Goal: Information Seeking & Learning: Find specific page/section

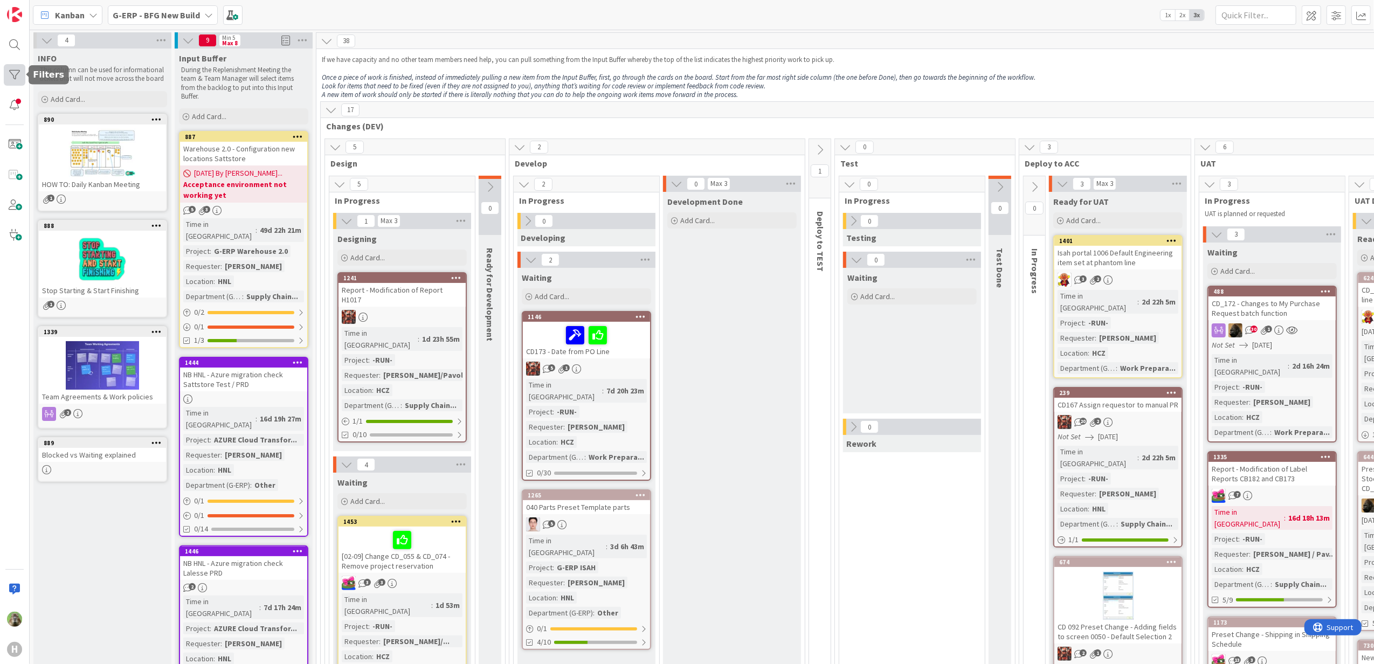
click at [20, 78] on div at bounding box center [15, 75] width 22 height 22
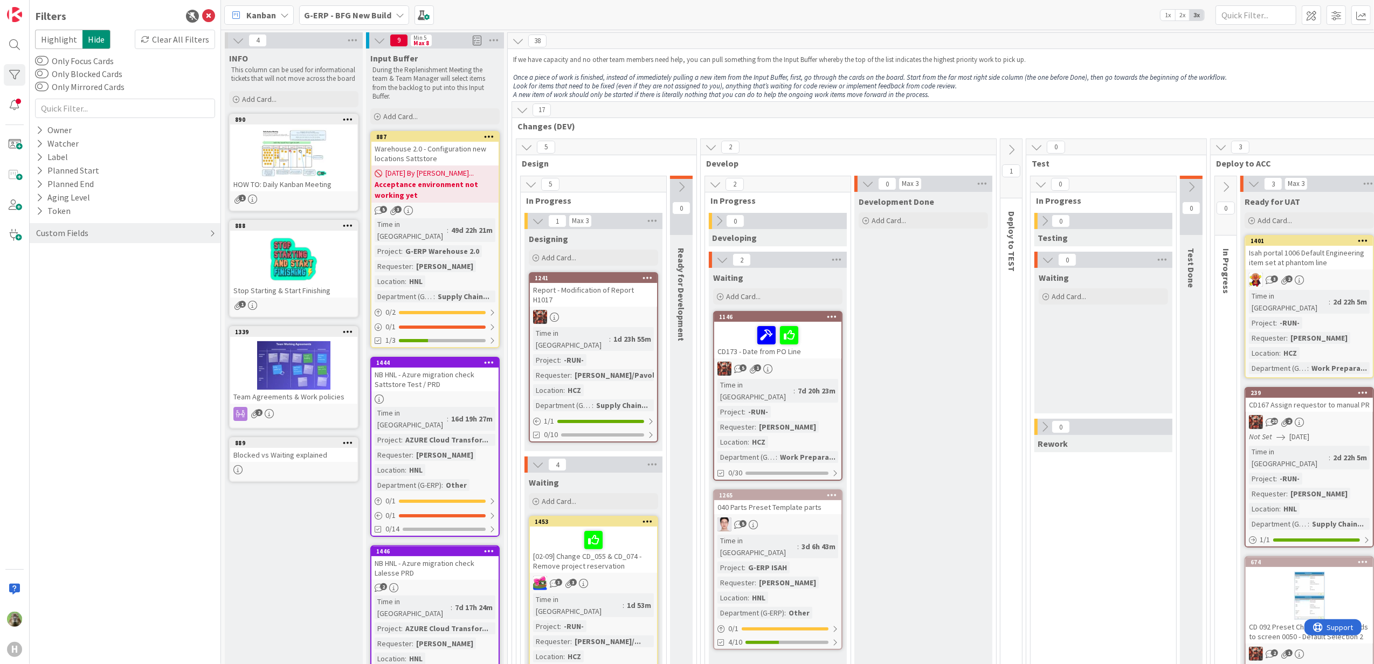
click at [85, 233] on div "Custom Fields" at bounding box center [62, 232] width 54 height 13
click at [70, 272] on button "Requester" at bounding box center [60, 268] width 51 height 13
click at [89, 287] on input "text" at bounding box center [125, 285] width 175 height 15
type input "martin melus"
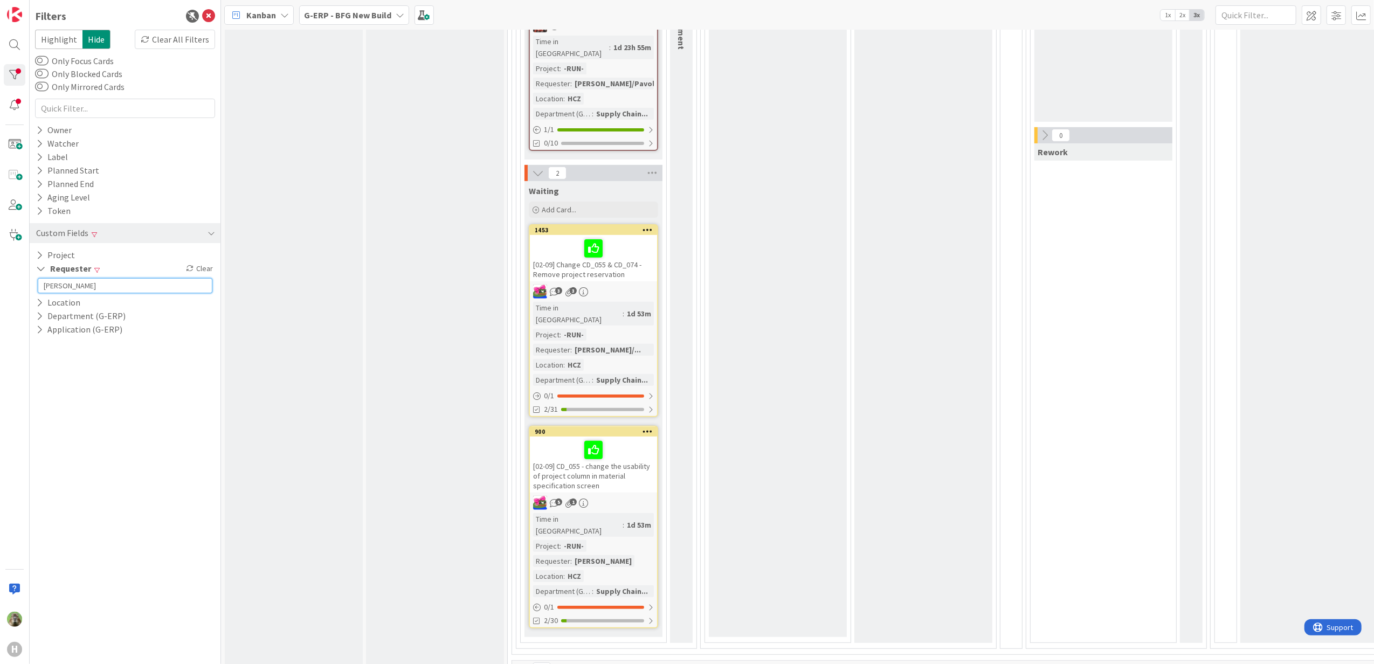
scroll to position [431, 0]
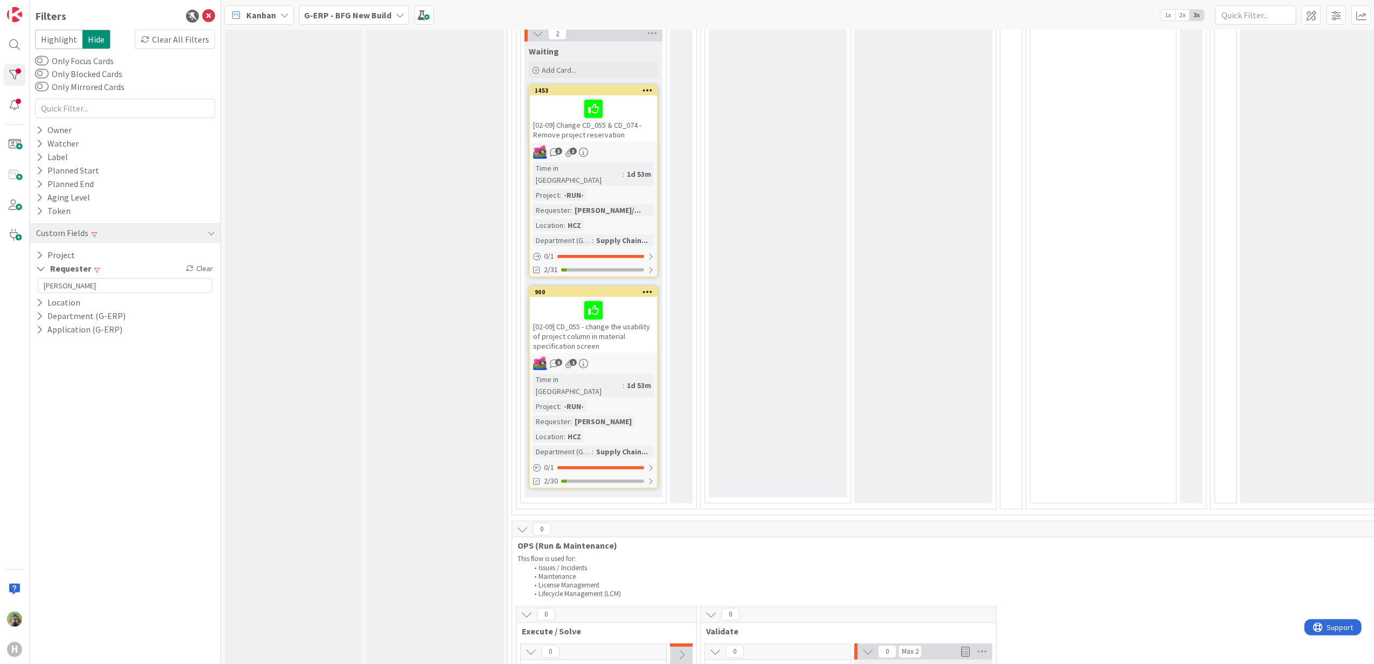
click at [616, 310] on div "[02-09] CD_055 - change the usability of project column in material specificati…" at bounding box center [593, 325] width 127 height 56
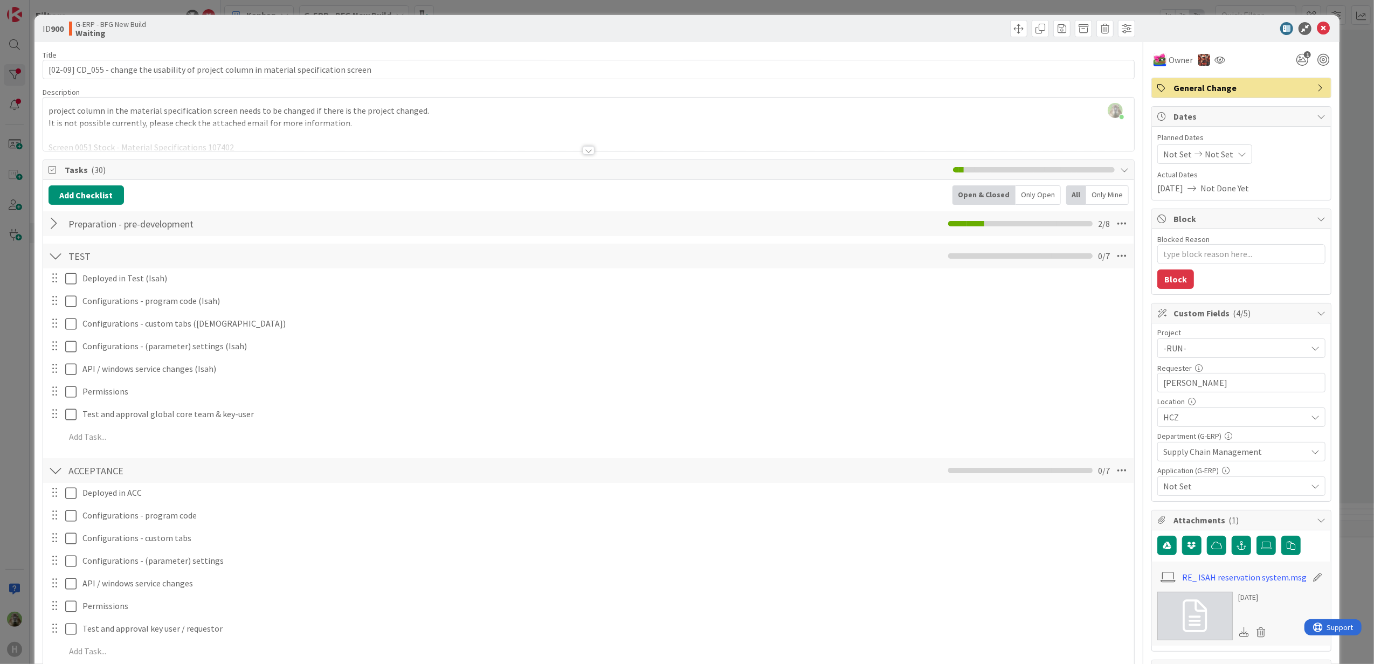
click at [195, 236] on div "Preparation - pre-development Checklist Name 29 / 64 Preparation - pre-developm…" at bounding box center [588, 223] width 1091 height 25
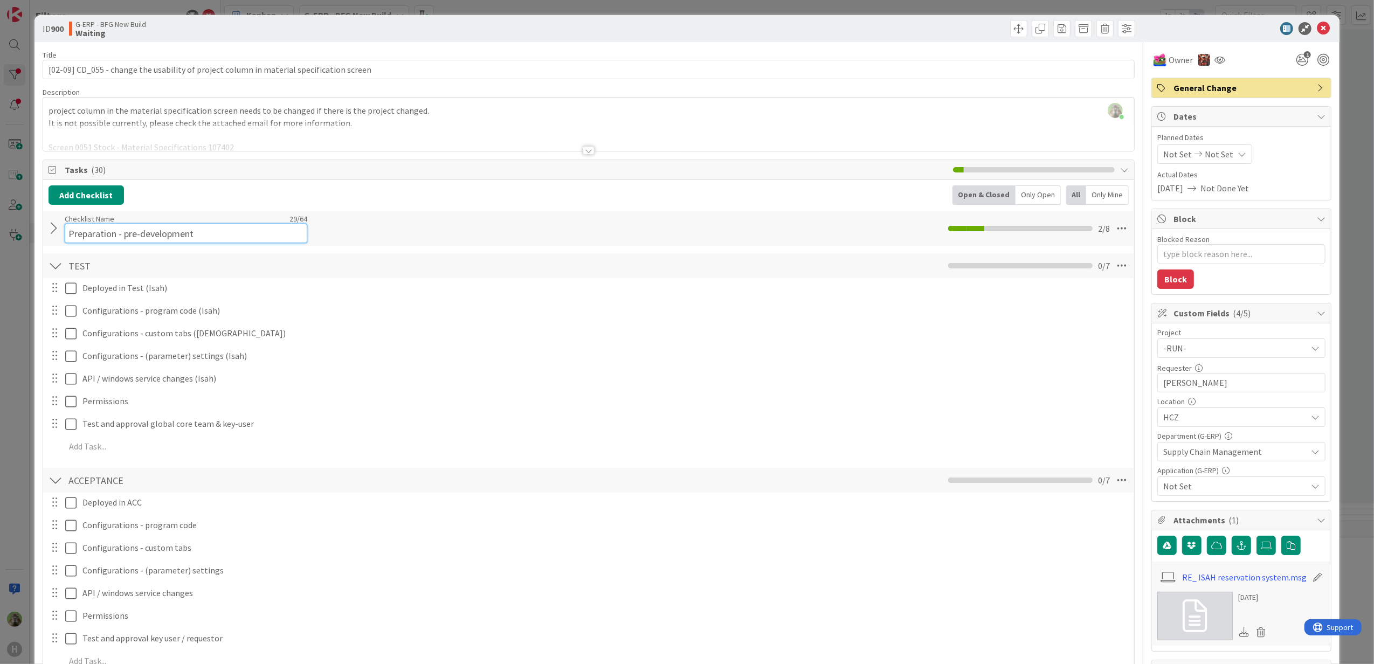
click at [192, 223] on div "Checklist Name 29 / 64 Preparation - pre-development" at bounding box center [186, 228] width 243 height 29
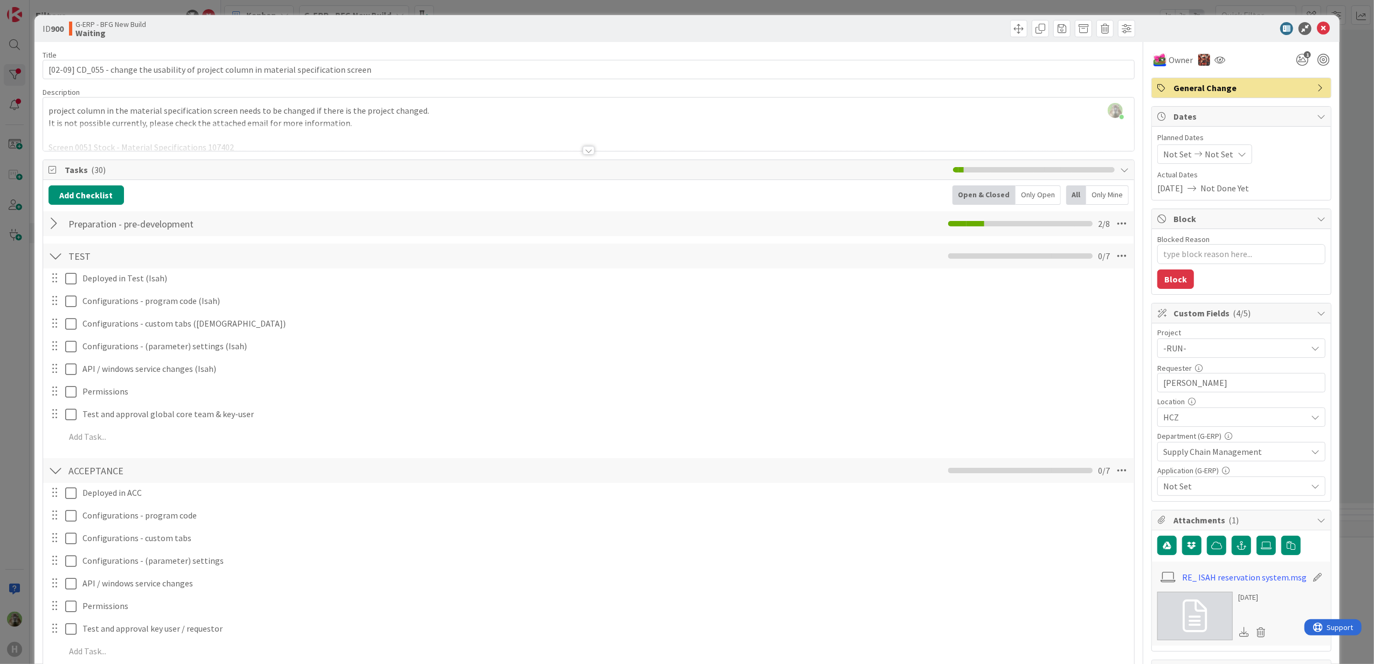
click at [50, 233] on div at bounding box center [56, 223] width 14 height 19
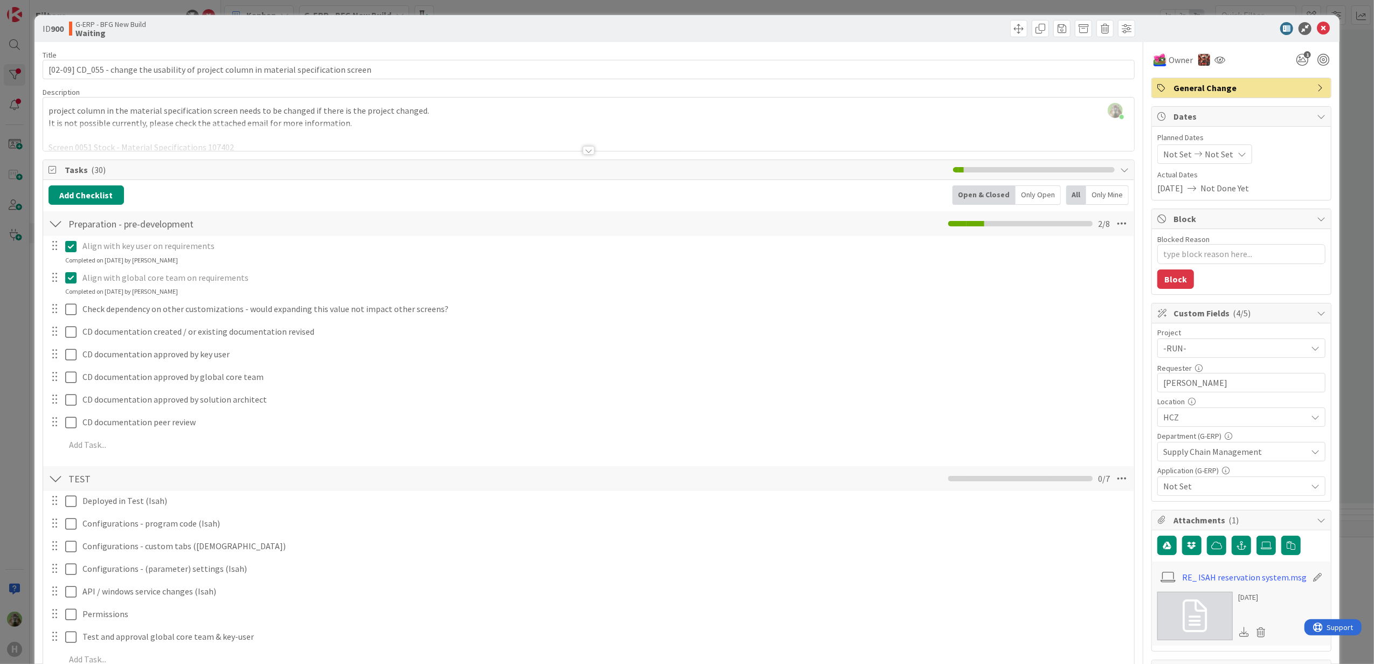
click at [18, 306] on div "ID 900 G-ERP - BFG New Build Waiting Title 88 / 128 [02-09] CD_055 - change the…" at bounding box center [687, 332] width 1374 height 664
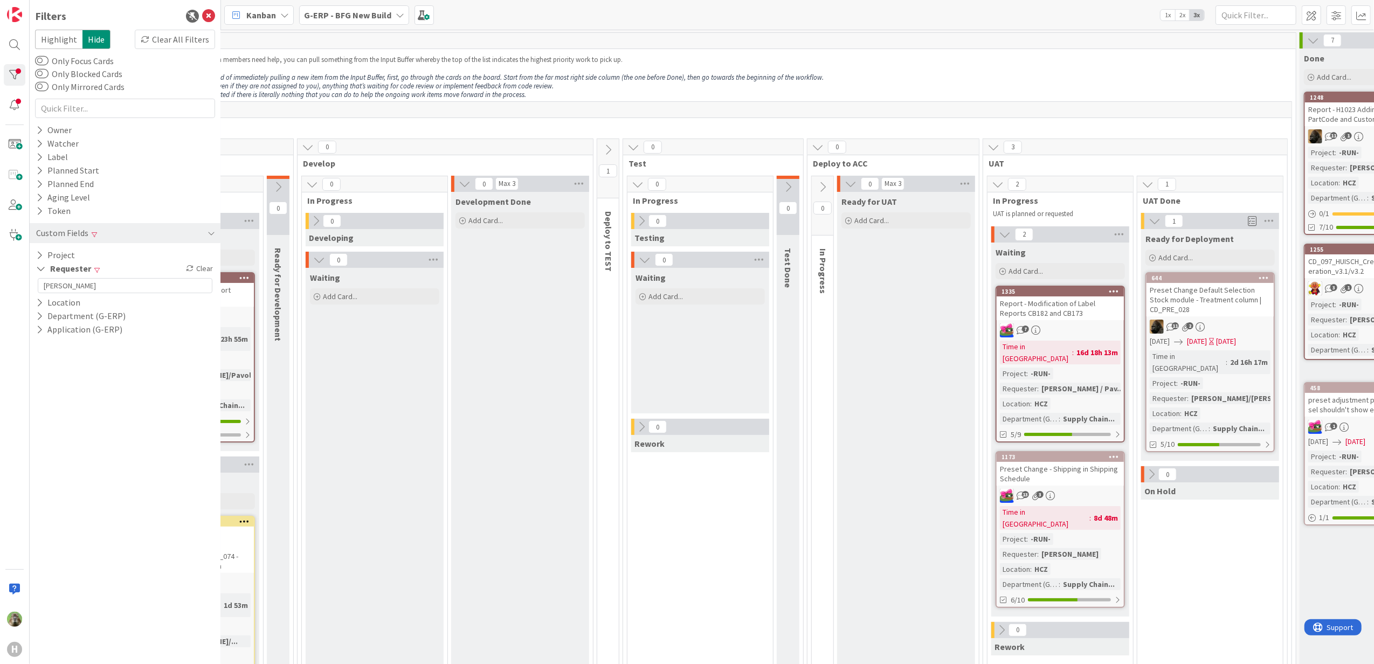
scroll to position [0, 676]
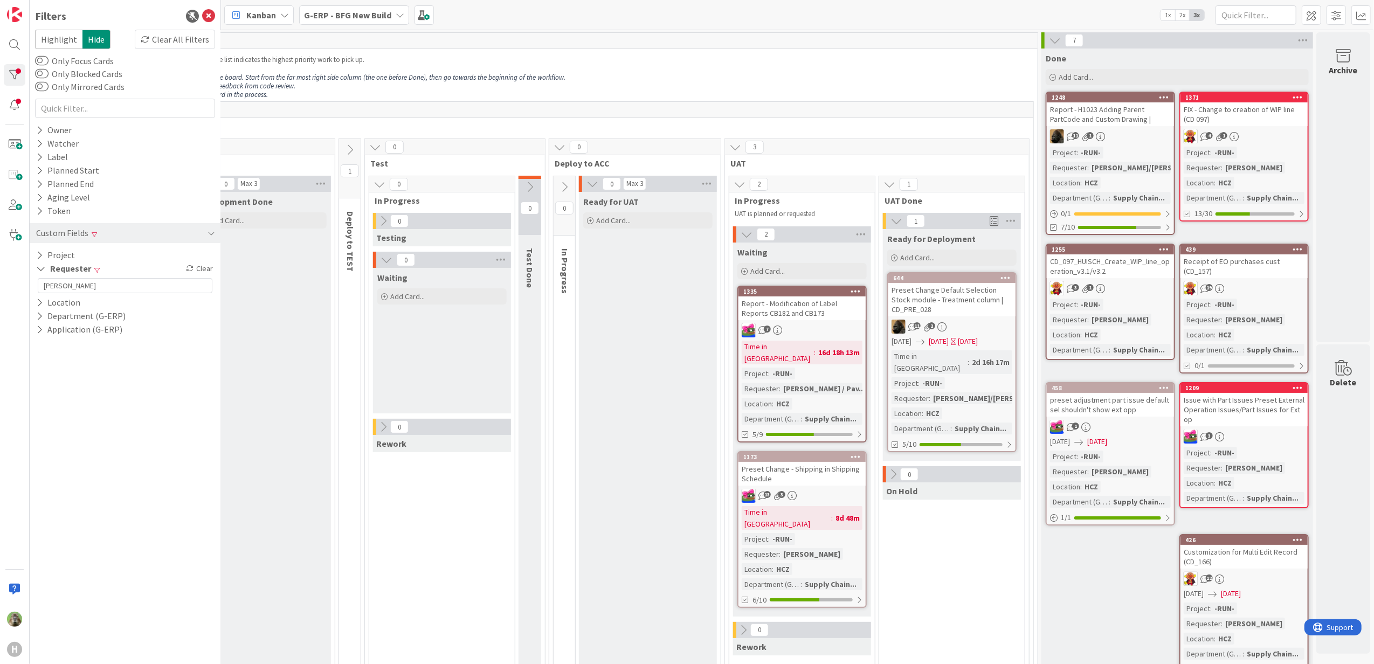
click at [839, 462] on div "Preset Change - Shipping in Shipping Schedule" at bounding box center [801, 474] width 127 height 24
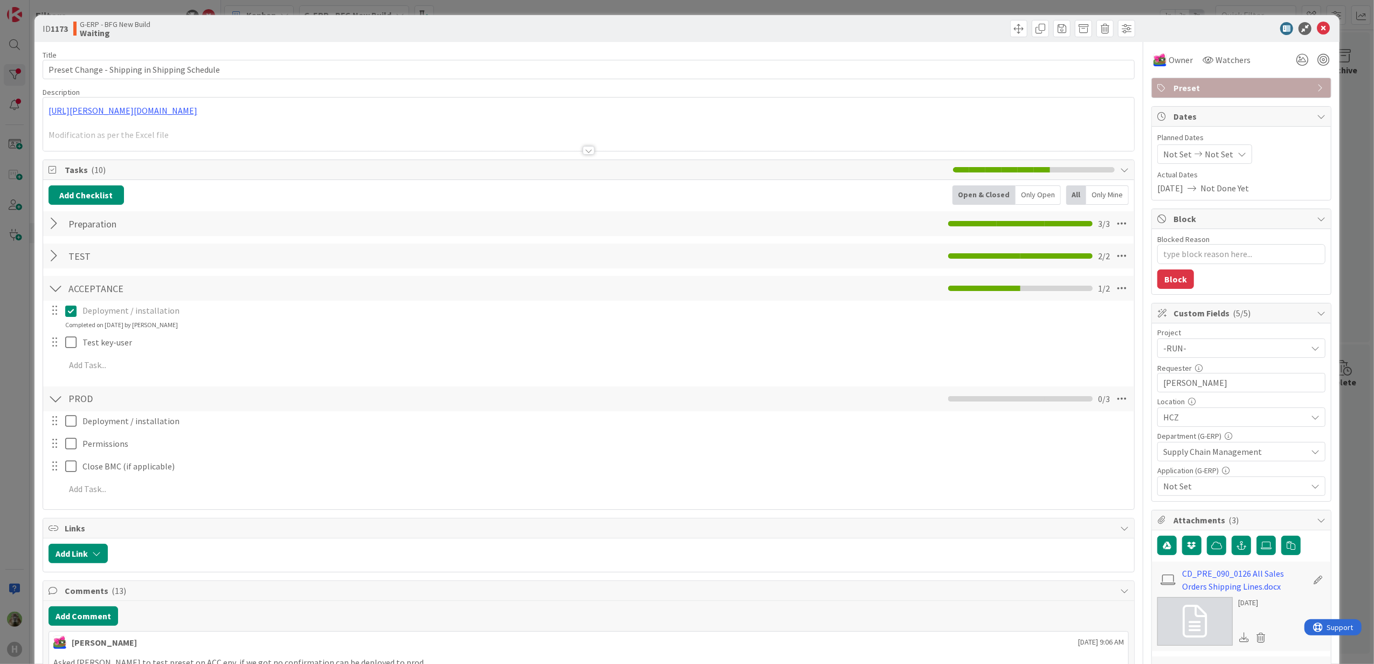
type textarea "x"
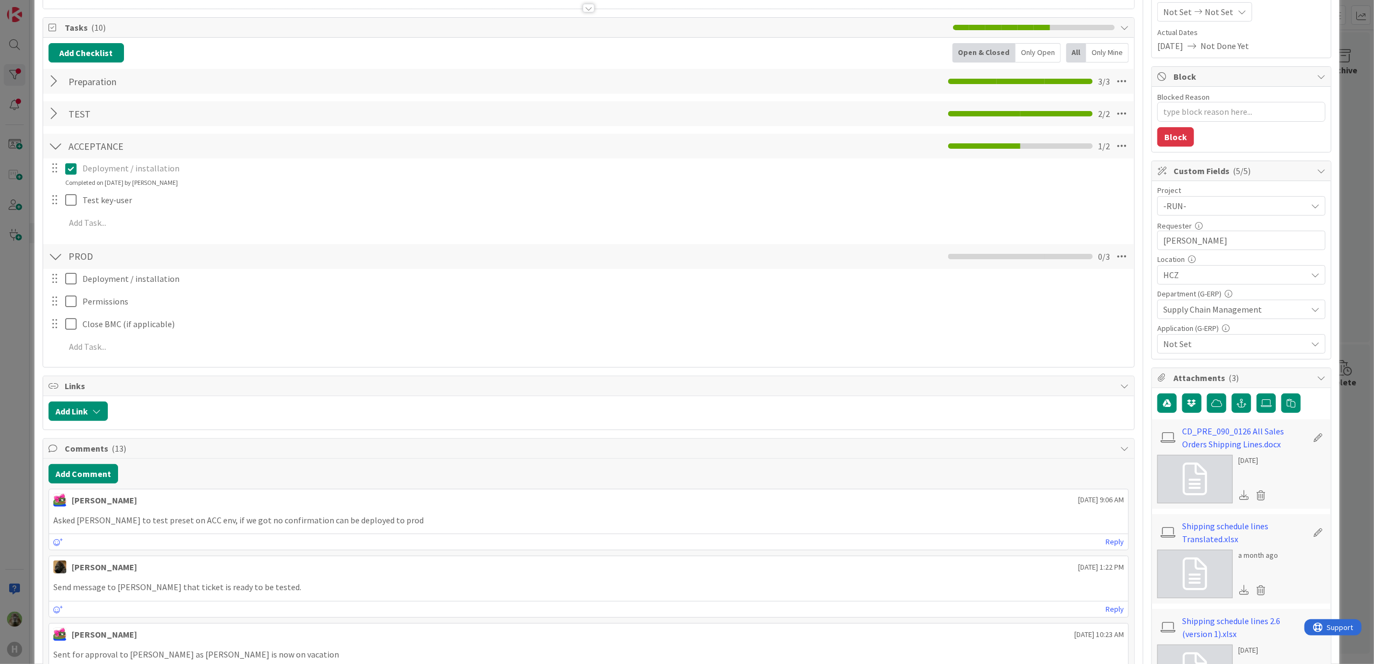
scroll to position [143, 0]
click at [7, 356] on div "ID 1173 G-ERP - BFG New Build Waiting Title 45 / 128 Preset Change - Shipping i…" at bounding box center [687, 332] width 1374 height 664
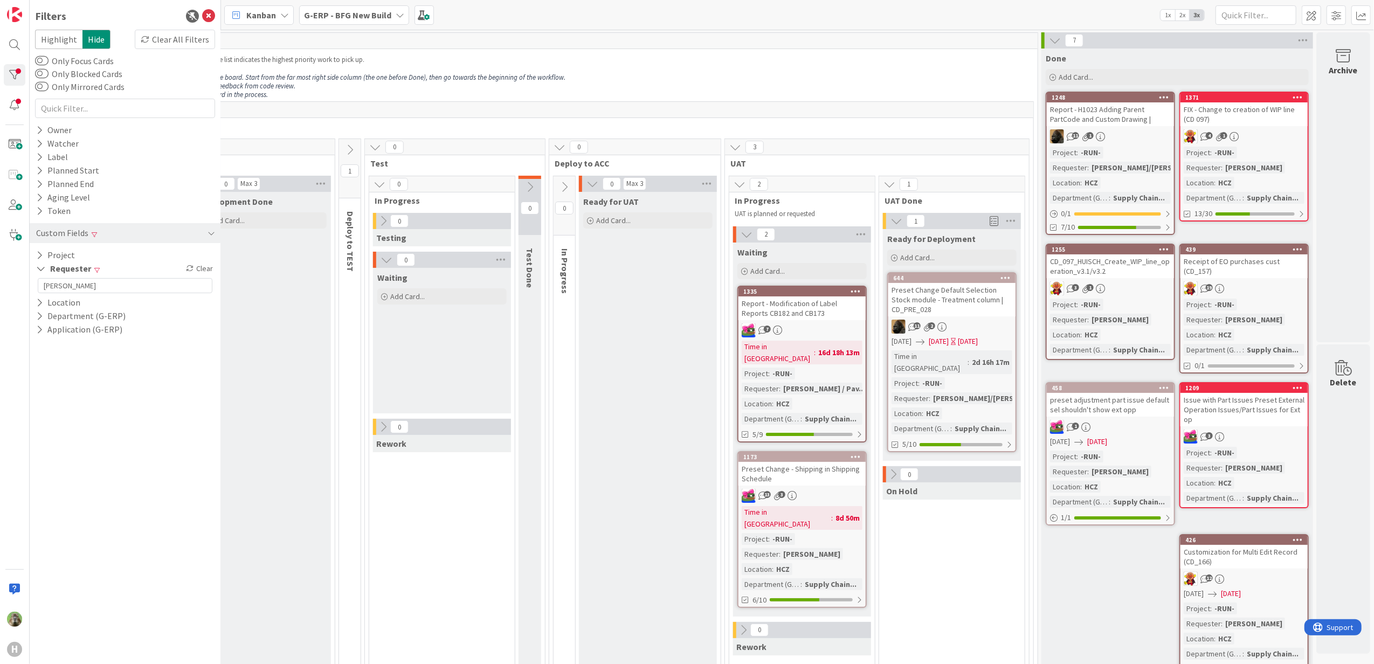
click at [336, 15] on b "G-ERP - BFG New Build" at bounding box center [347, 15] width 87 height 11
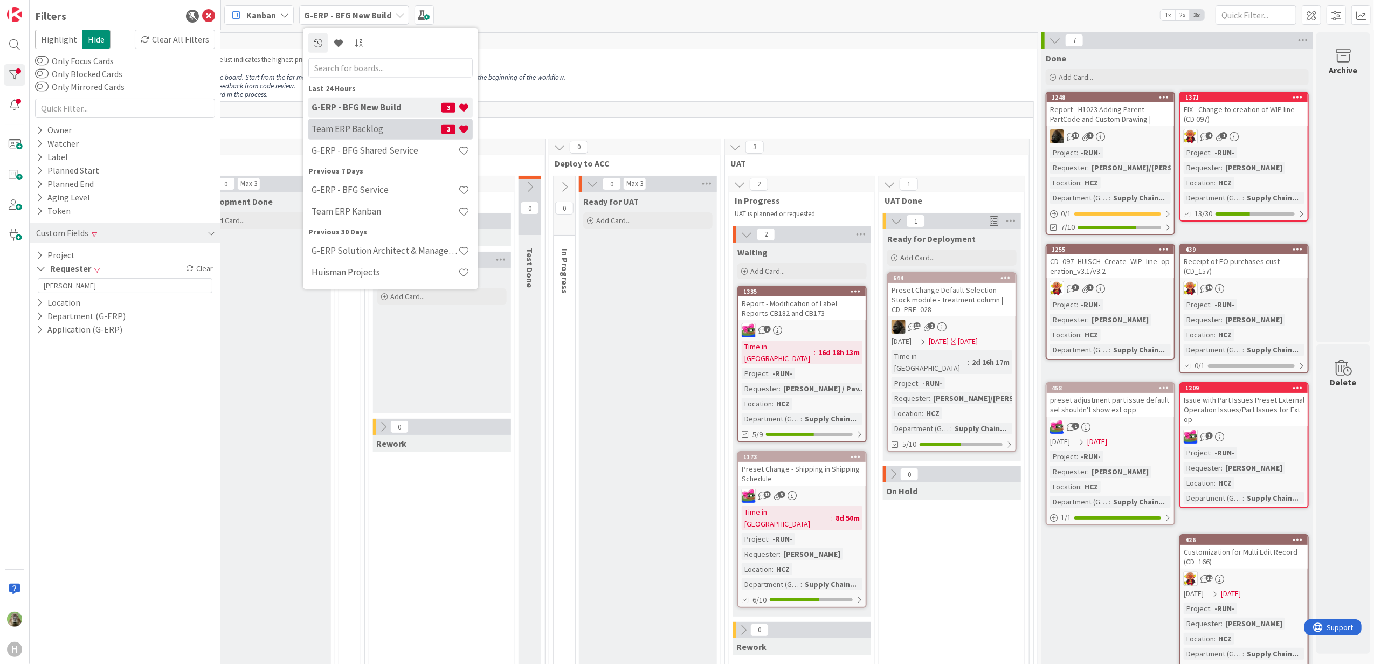
click at [362, 121] on div "Team ERP Backlog 3" at bounding box center [390, 129] width 164 height 20
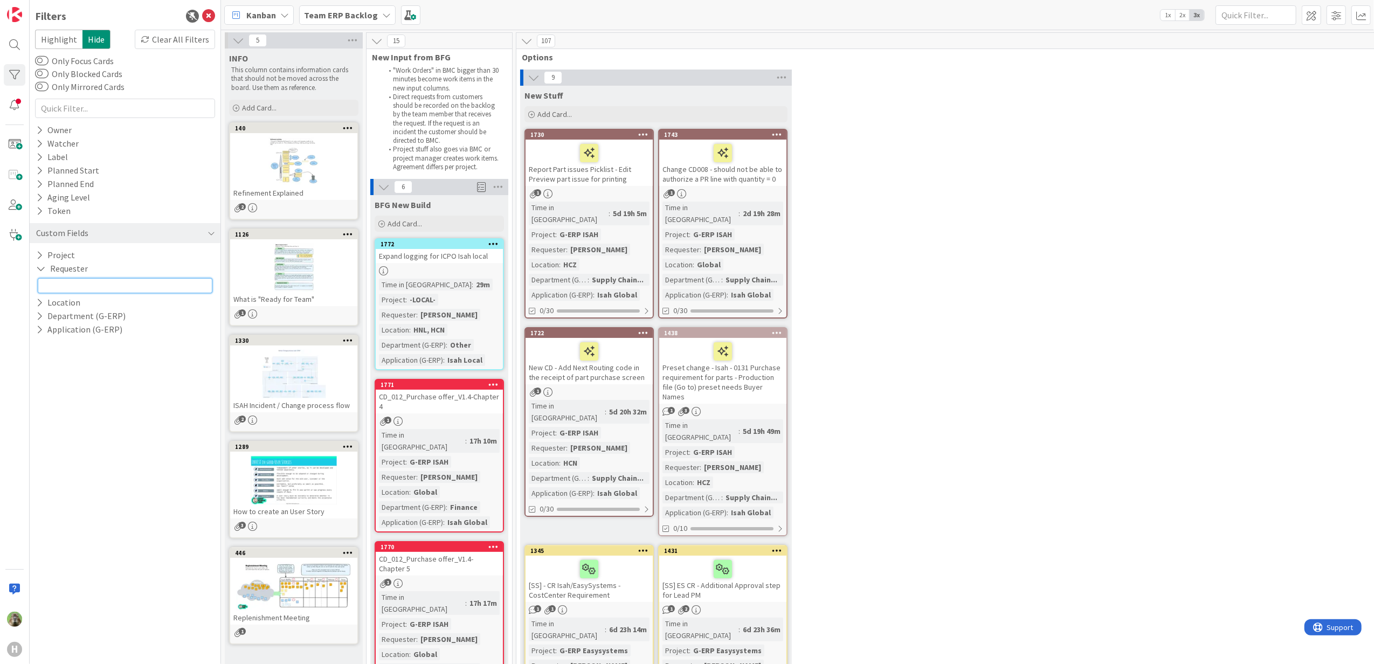
click at [78, 289] on input "text" at bounding box center [125, 285] width 175 height 15
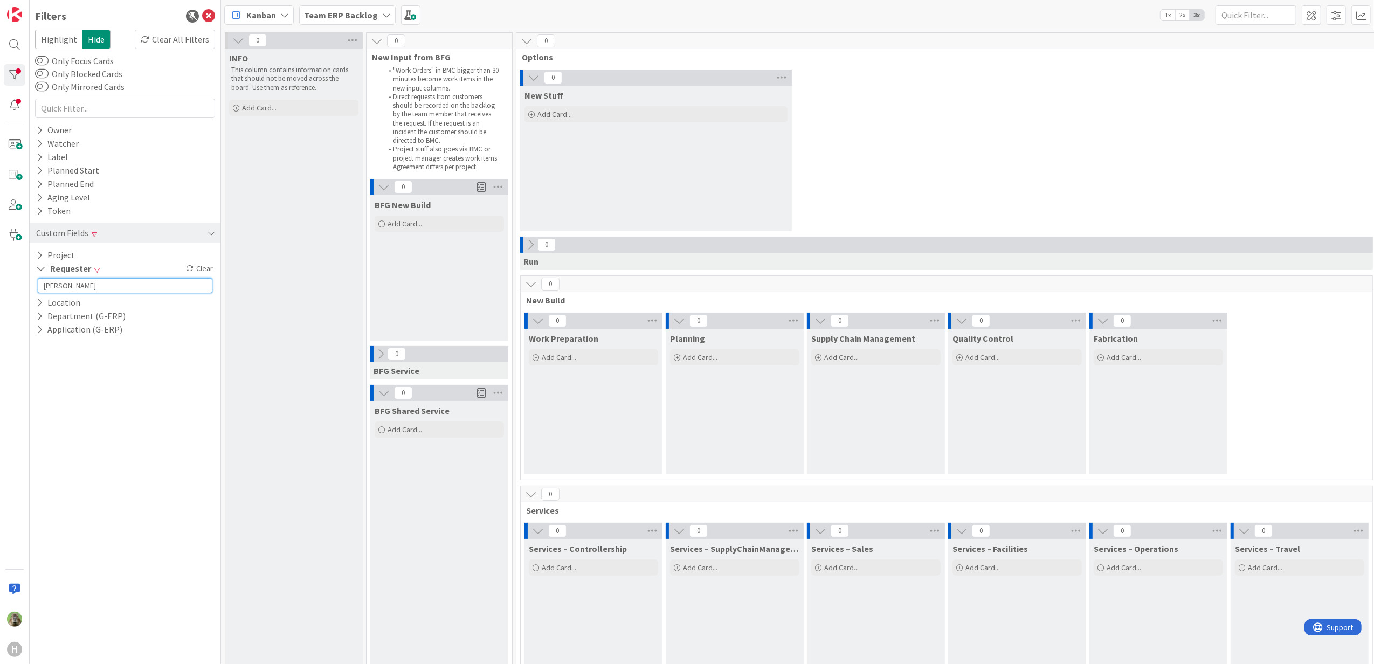
type input "martin melus"
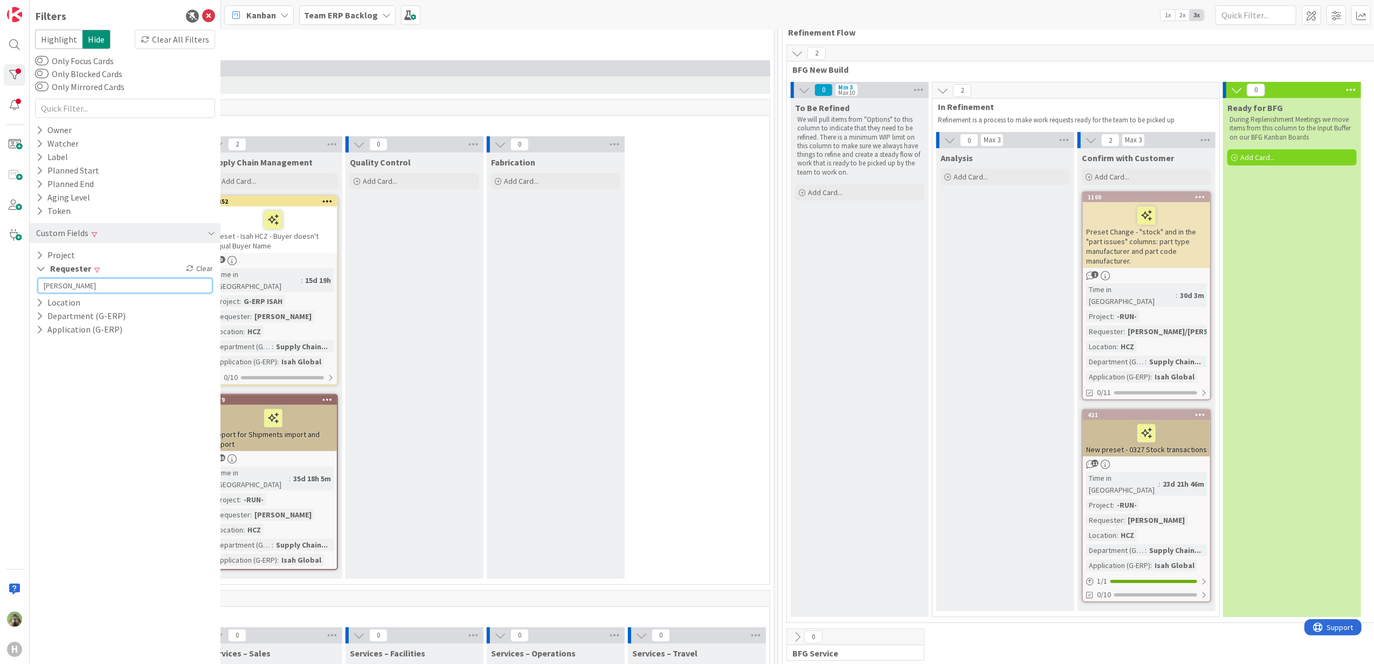
scroll to position [287, 603]
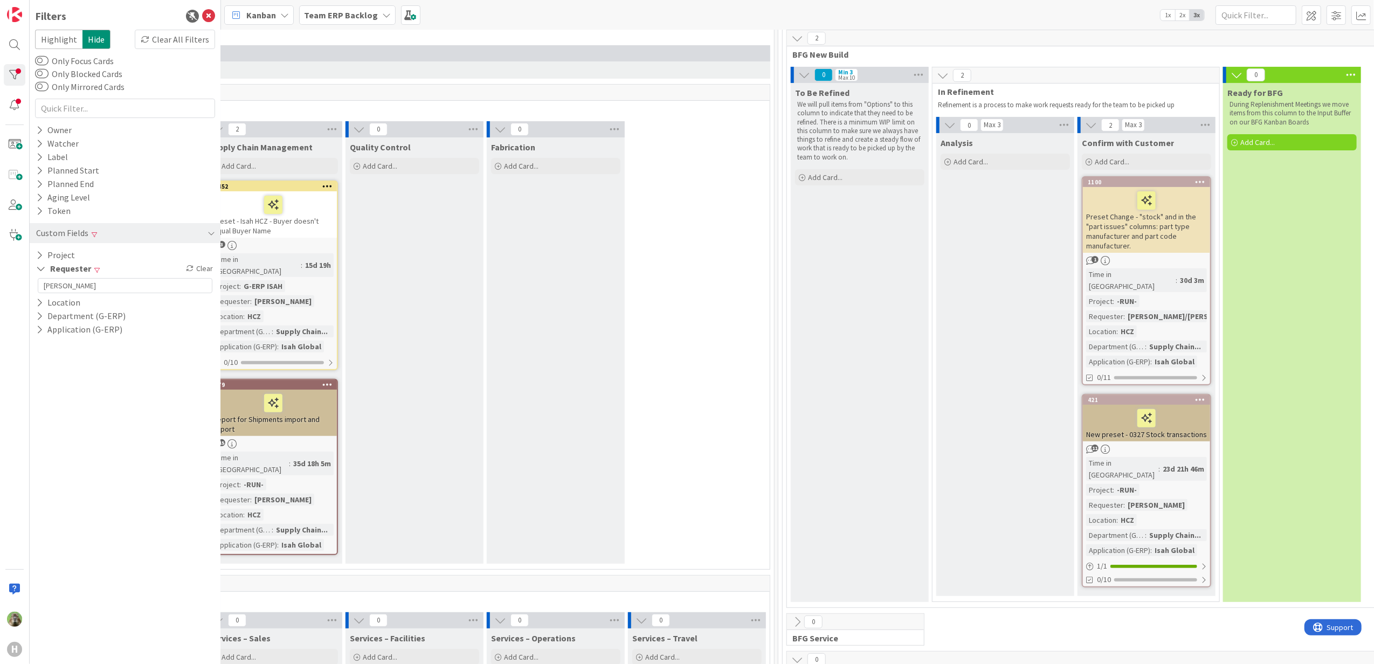
click at [1137, 429] on div "New preset - 0327 Stock transactions" at bounding box center [1146, 423] width 127 height 37
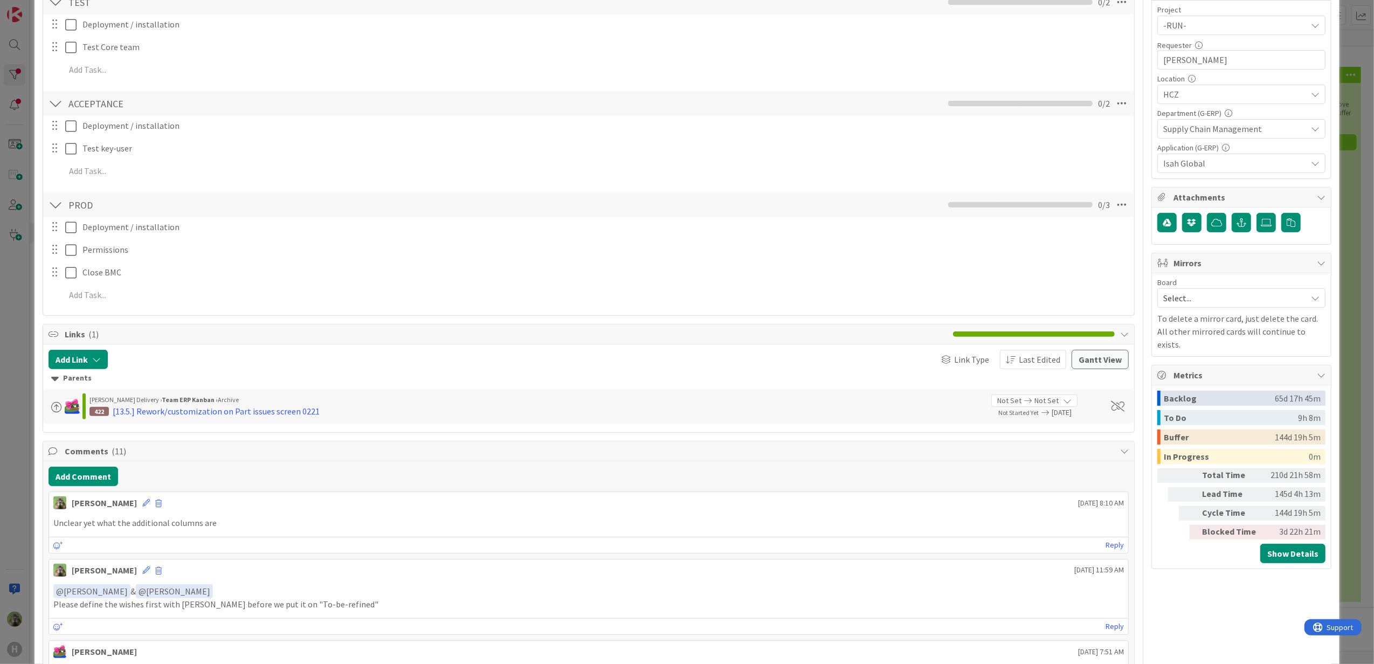
scroll to position [359, 0]
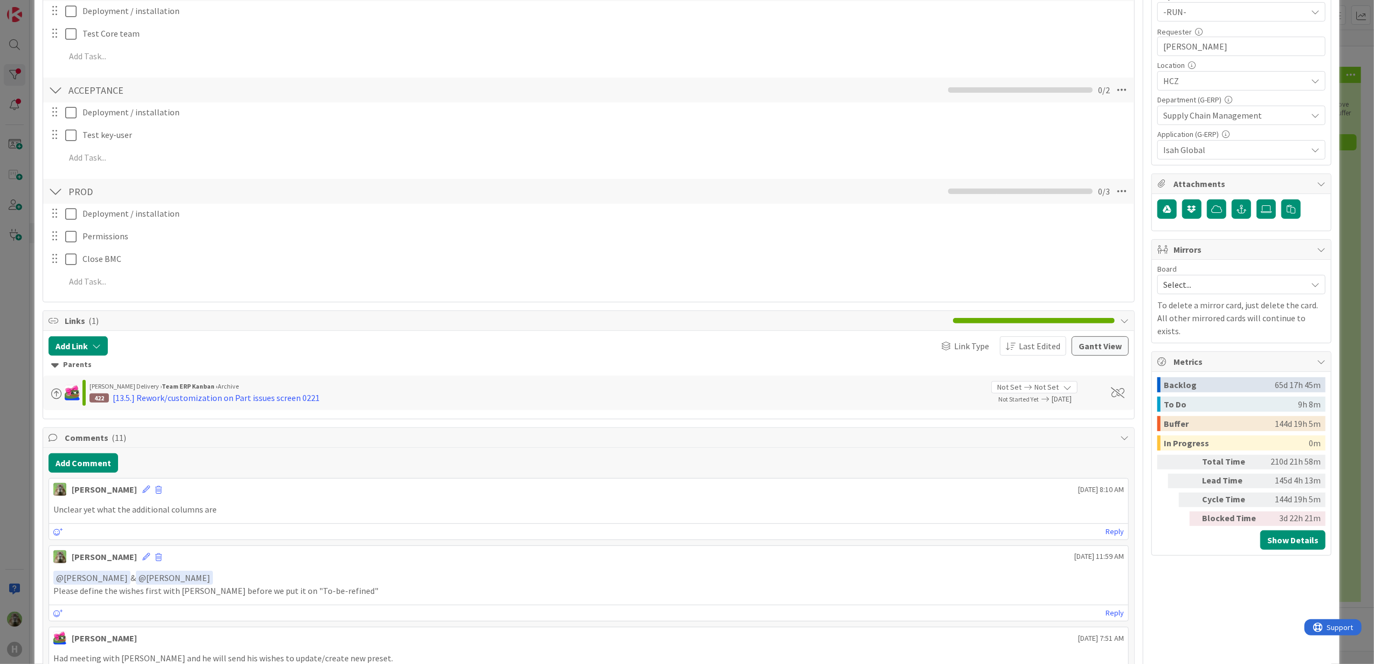
click at [16, 445] on div "ID 421 Team ERP Backlog Confirm with Customer Title 36 / 128 New preset - 0327 …" at bounding box center [687, 332] width 1374 height 664
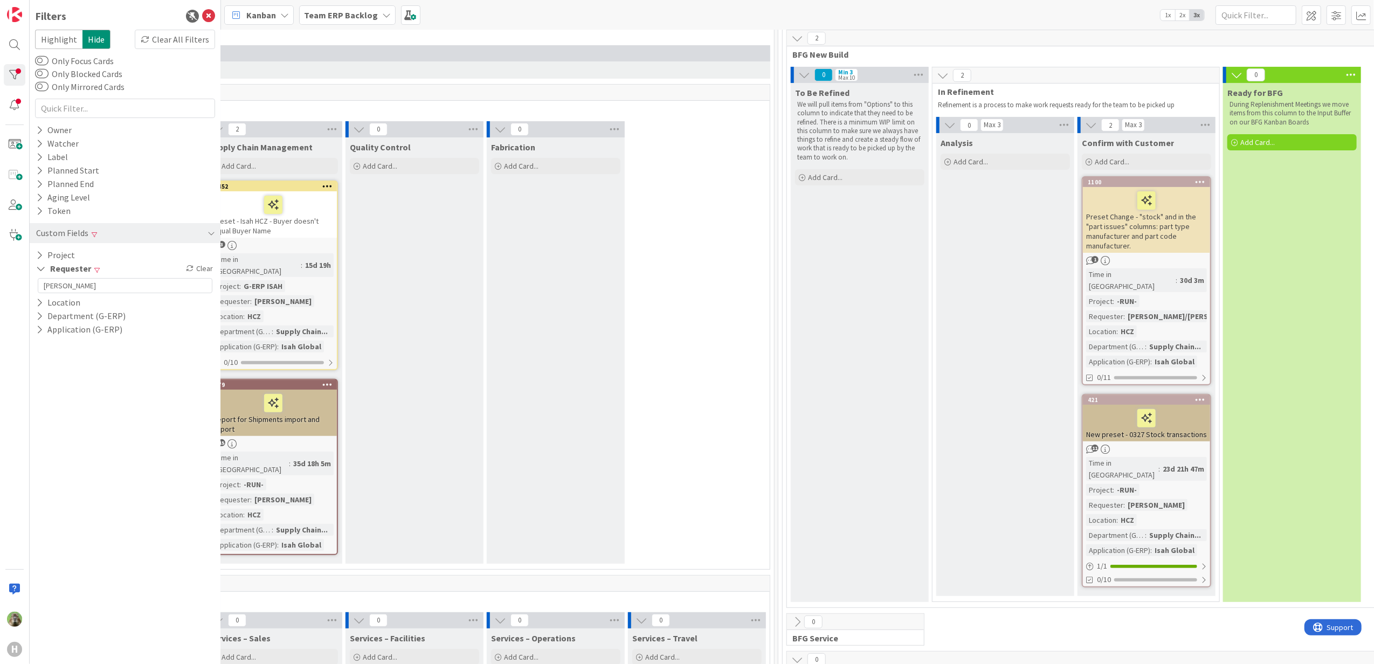
click at [1185, 223] on div "Preset Change - "stock" and in the "part issues" columns: part type manufacture…" at bounding box center [1146, 220] width 127 height 66
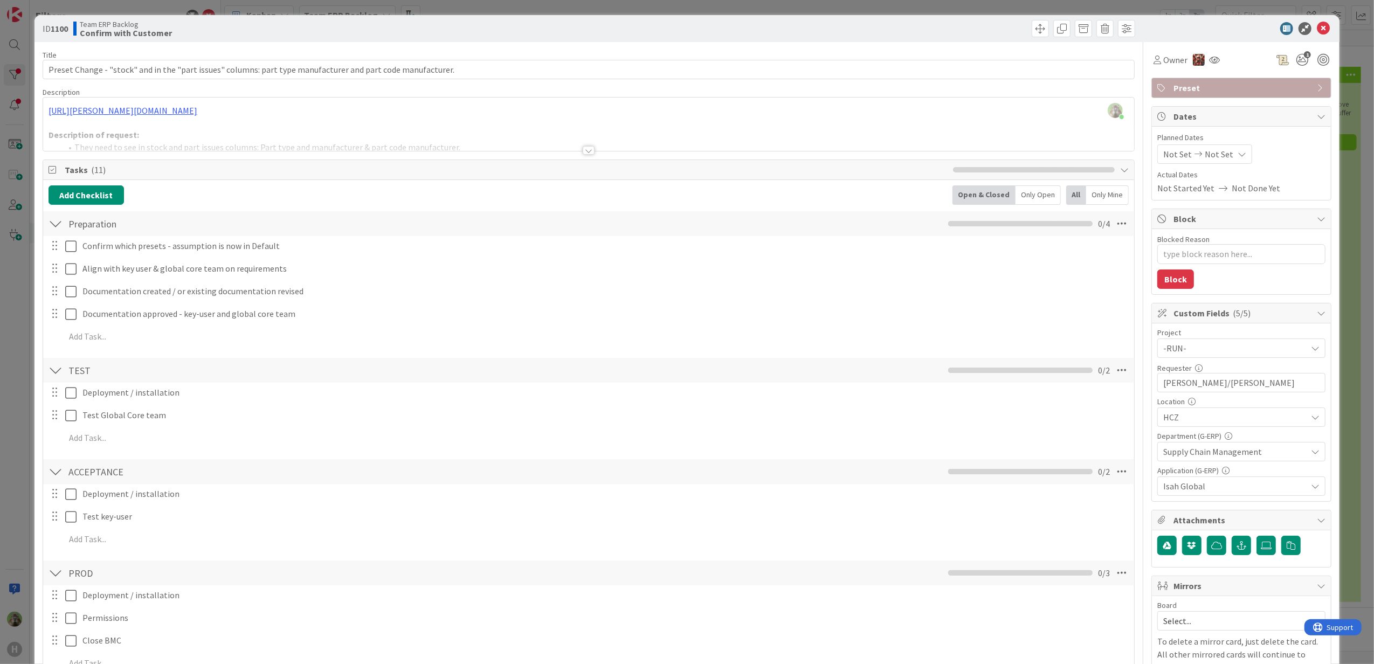
click at [510, 136] on div at bounding box center [588, 136] width 1091 height 27
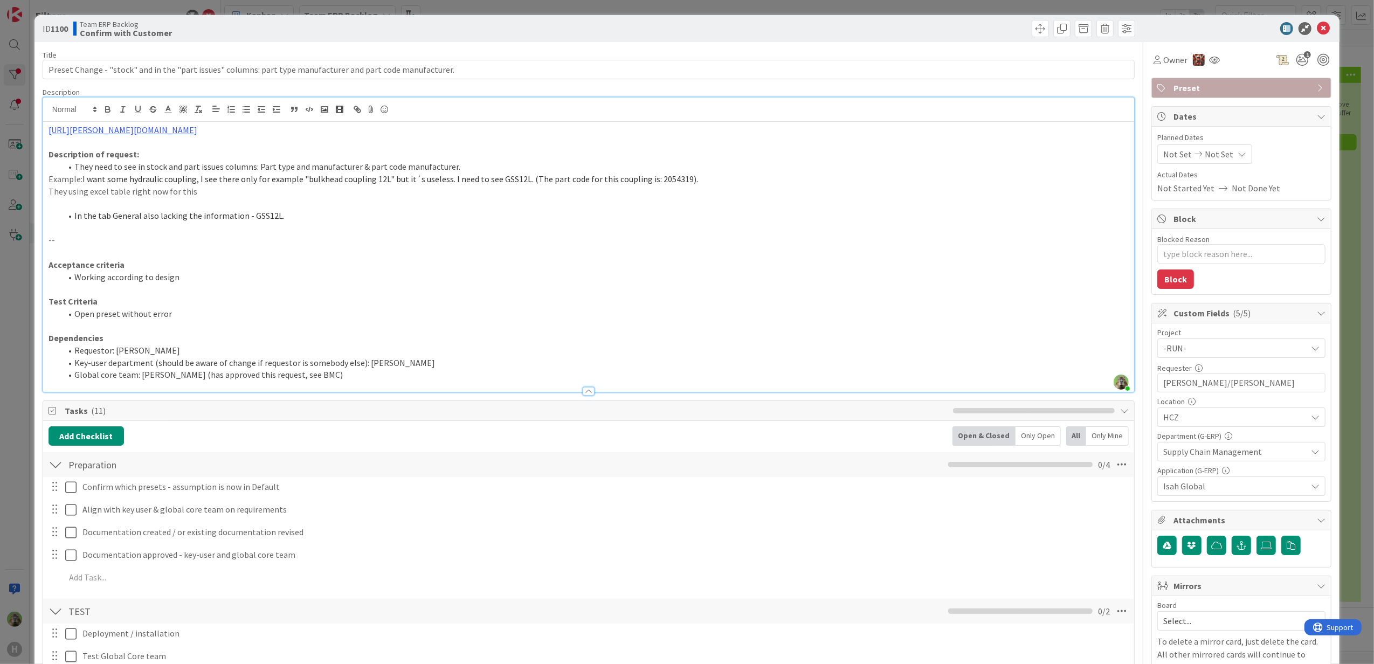
click at [15, 341] on div "ID 1100 Team ERP Backlog Confirm with Customer Title 108 / 128 Preset Change - …" at bounding box center [687, 332] width 1374 height 664
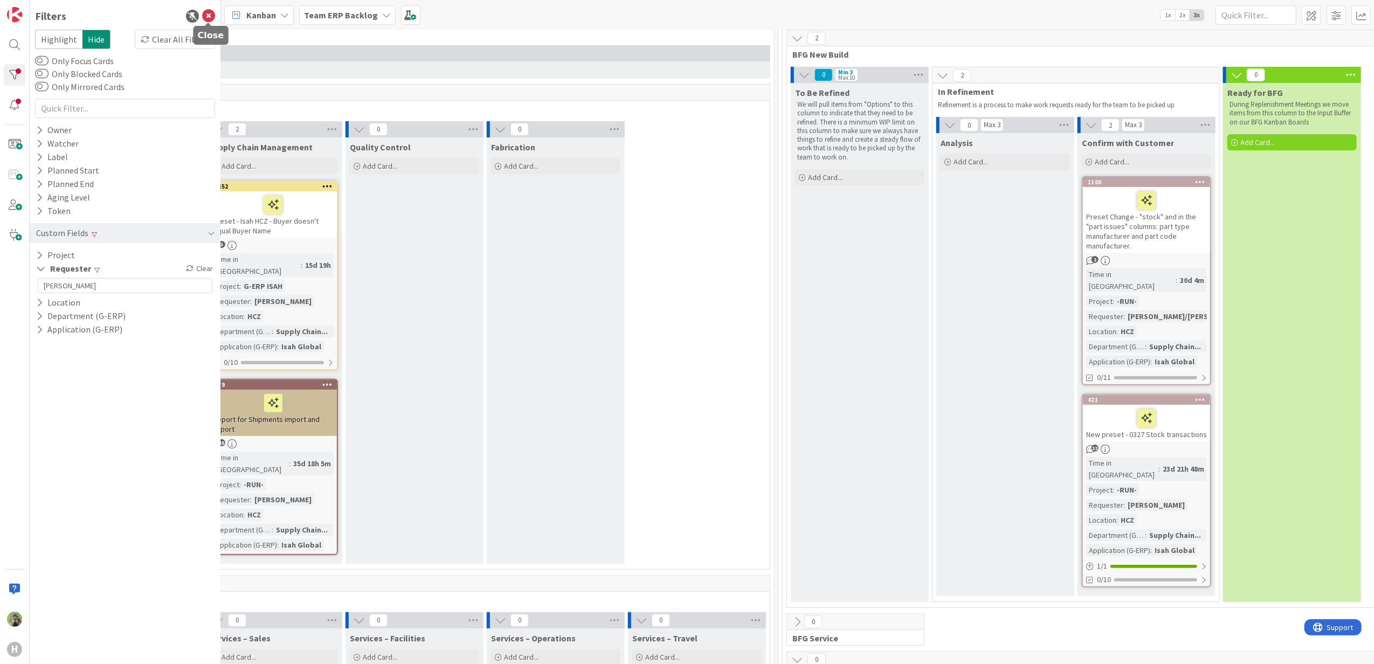
click at [207, 18] on icon at bounding box center [208, 16] width 13 height 13
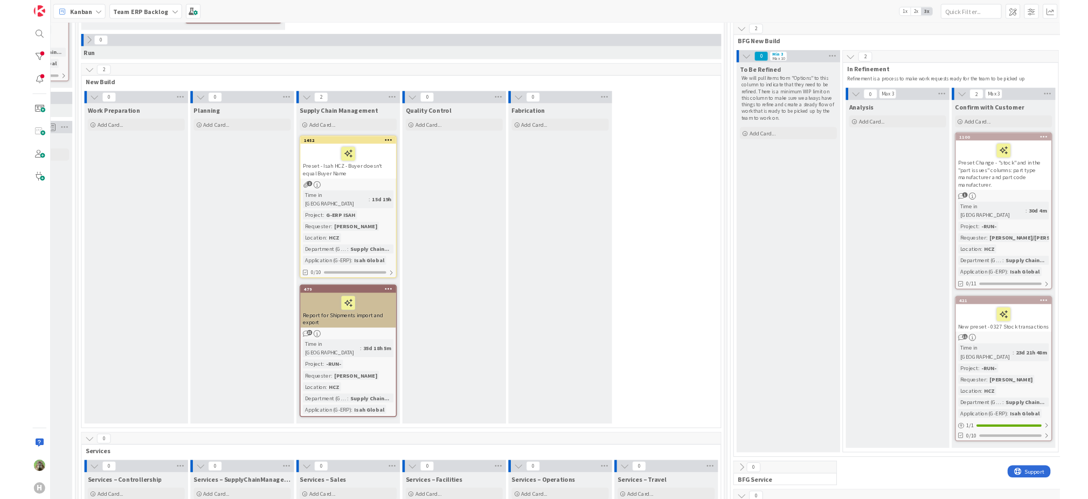
scroll to position [287, 243]
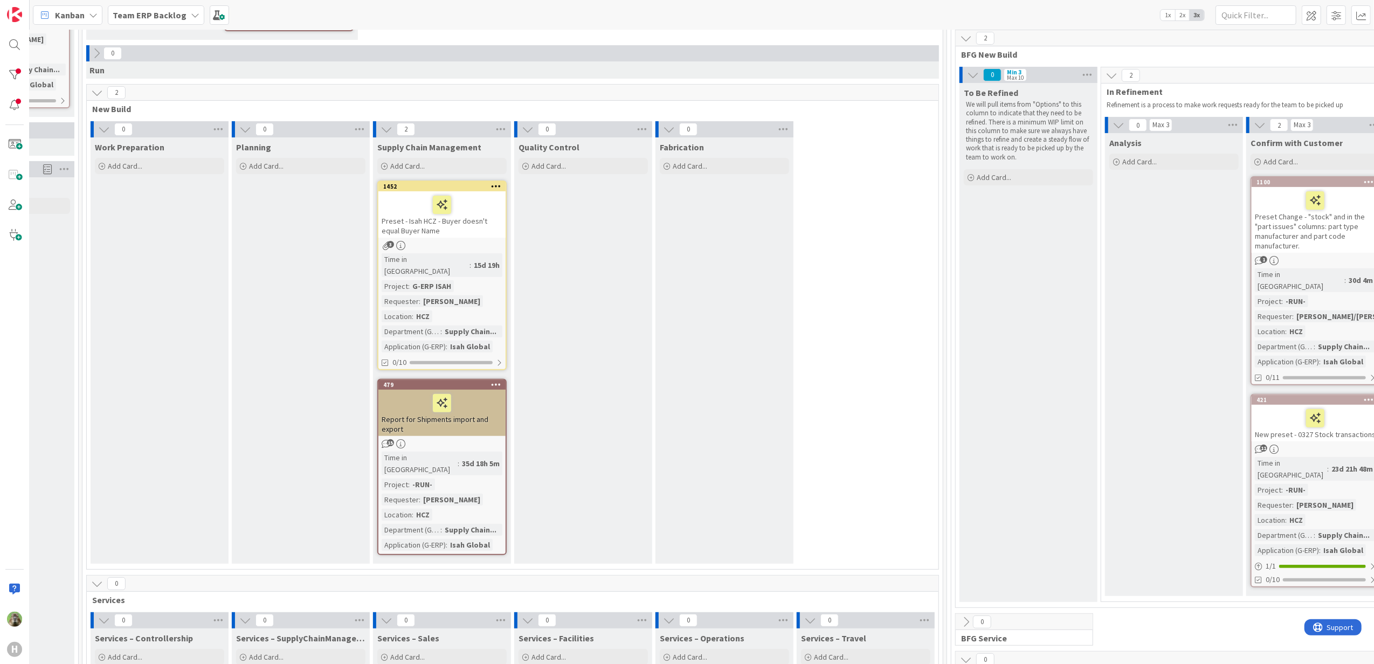
click at [289, 280] on div "Planning Add Card..." at bounding box center [301, 350] width 138 height 426
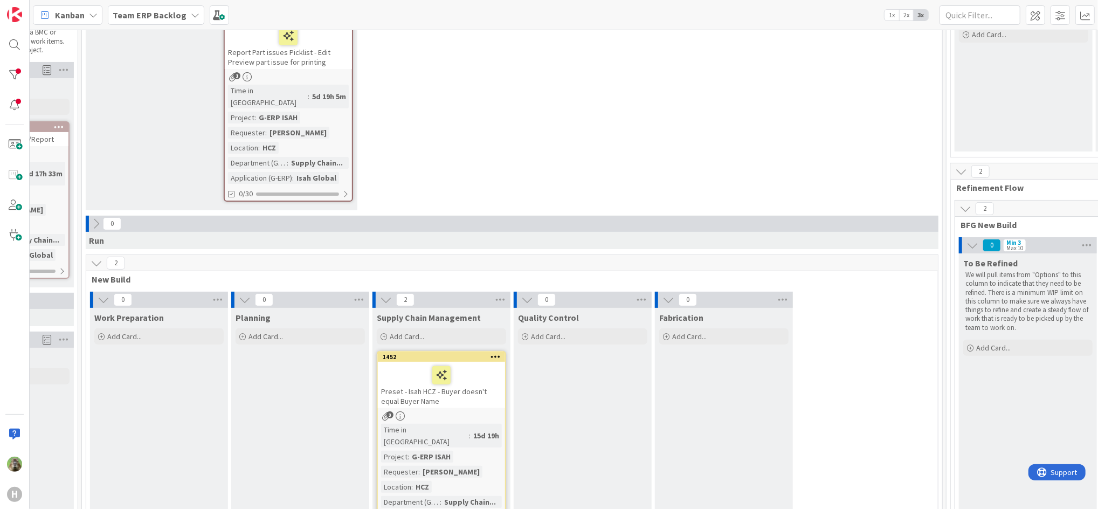
scroll to position [0, 243]
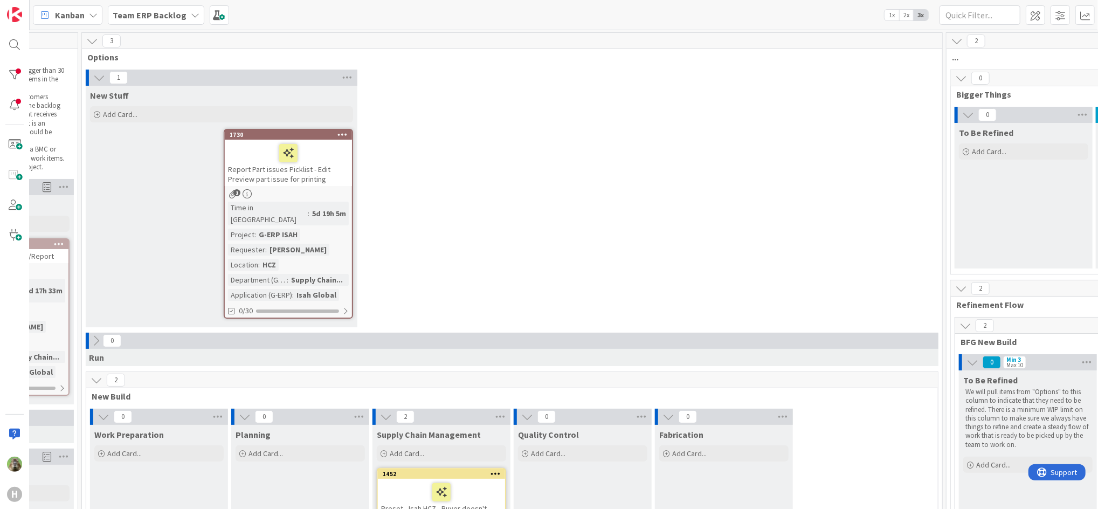
drag, startPoint x: 172, startPoint y: 24, endPoint x: 171, endPoint y: 17, distance: 6.6
click at [172, 24] on div "Team ERP Backlog" at bounding box center [156, 14] width 96 height 19
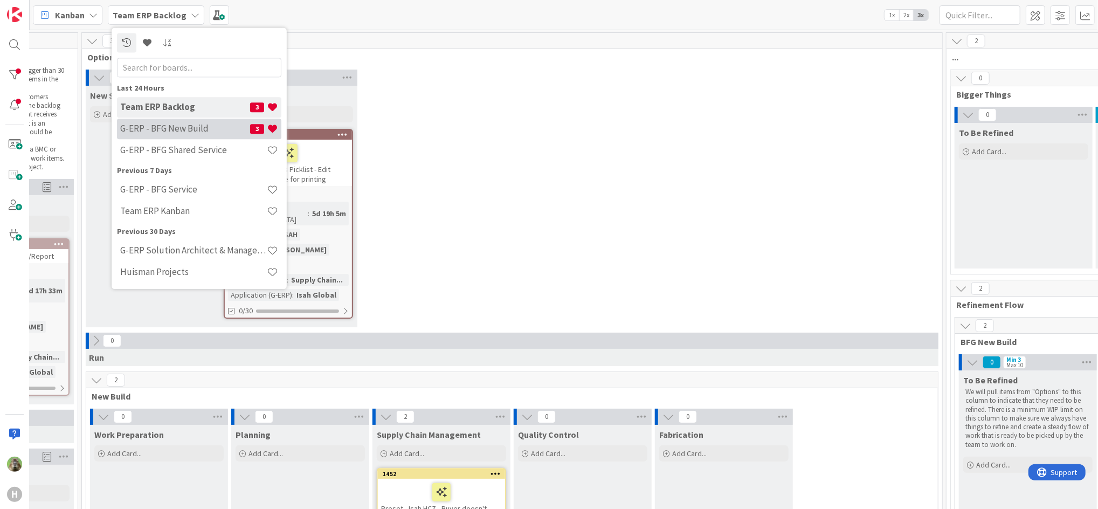
click at [186, 121] on div "G-ERP - BFG New Build 3" at bounding box center [199, 129] width 164 height 20
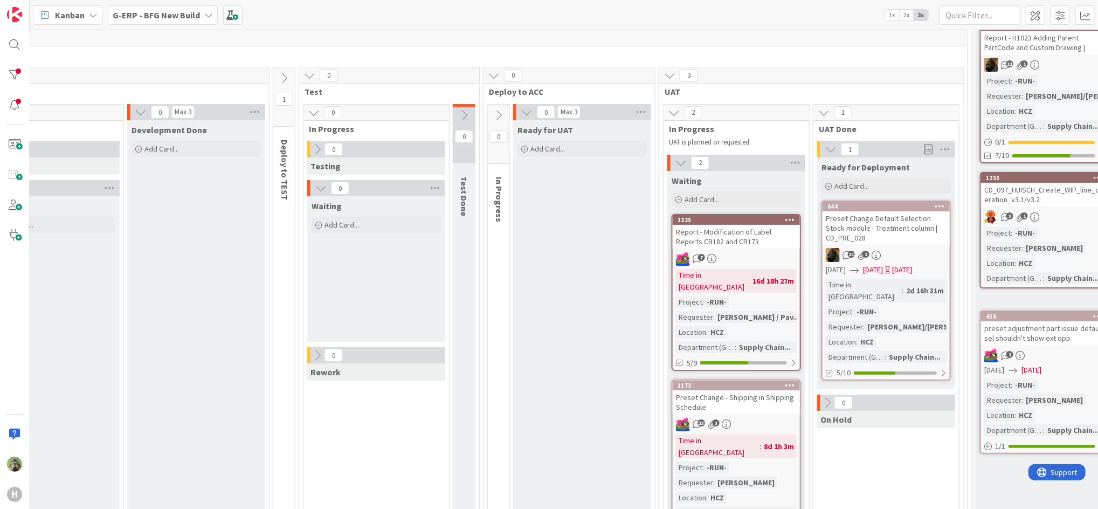
scroll to position [216, 536]
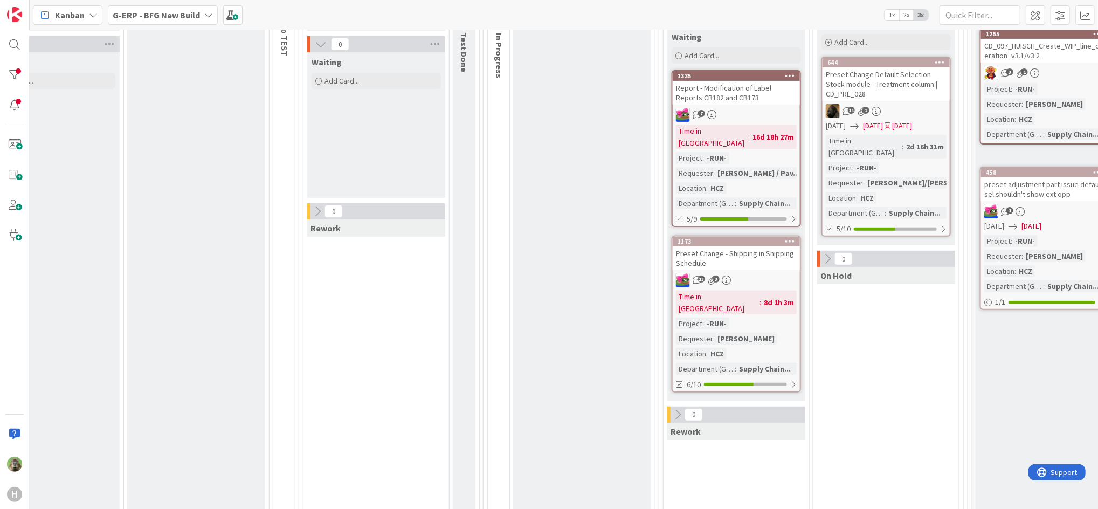
click at [912, 89] on div "Preset Change Default Selection Stock module - Treatment column | CD_PRE_028" at bounding box center [885, 83] width 127 height 33
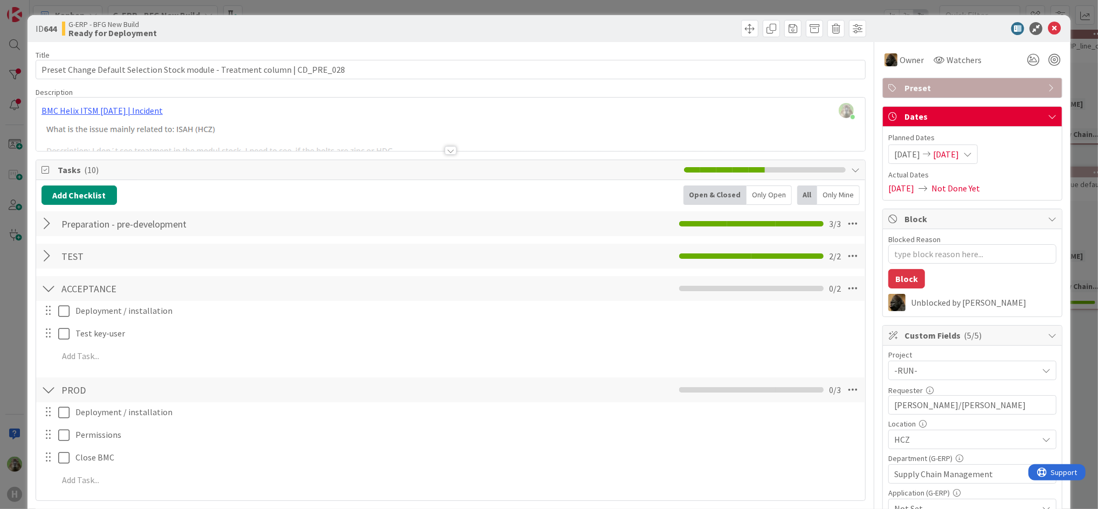
click at [16, 282] on div "ID 644 G-ERP - BFG New Build Ready for Deployment Title 76 / 128 Preset Change …" at bounding box center [549, 254] width 1098 height 509
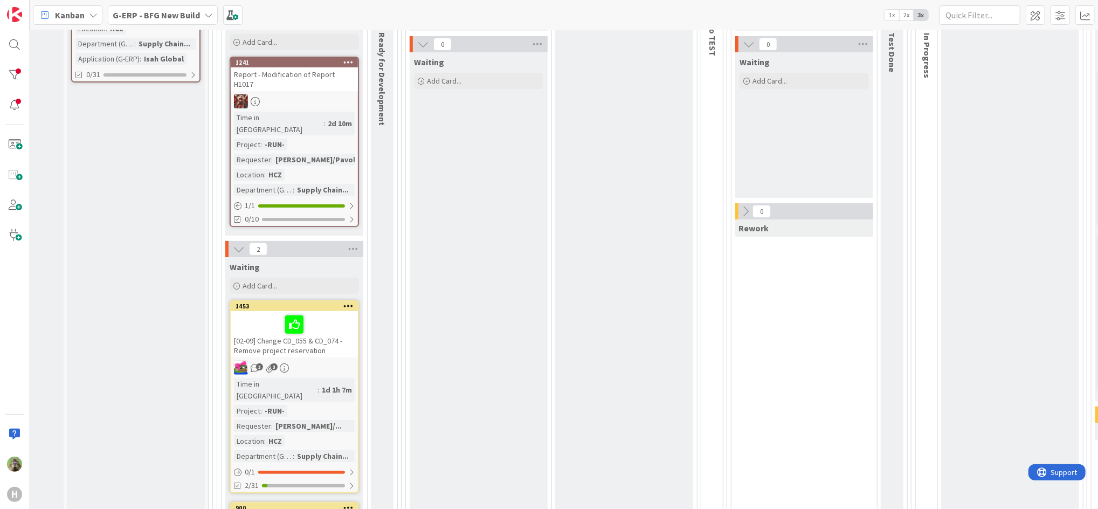
scroll to position [0, 108]
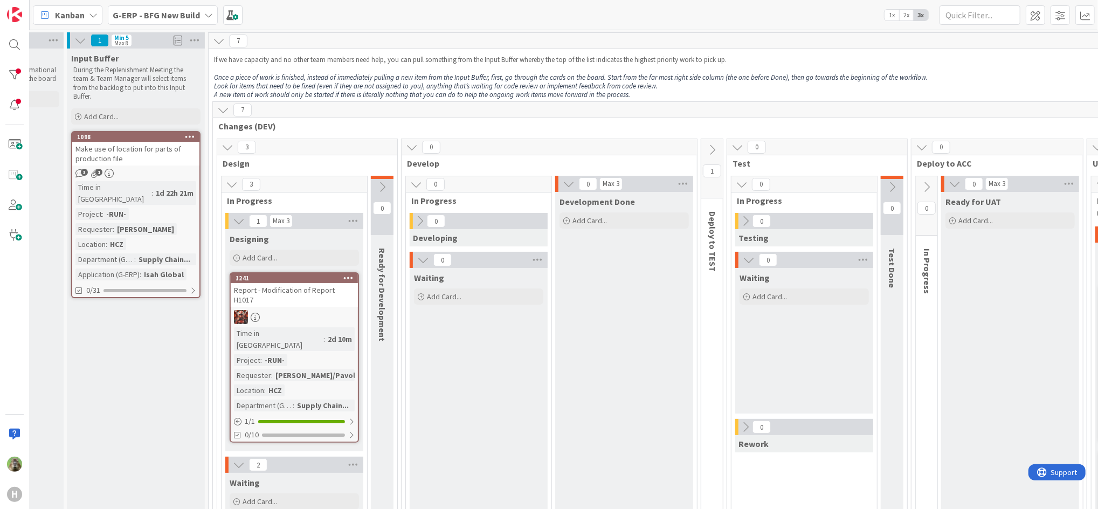
click at [162, 10] on b "G-ERP - BFG New Build" at bounding box center [156, 15] width 87 height 11
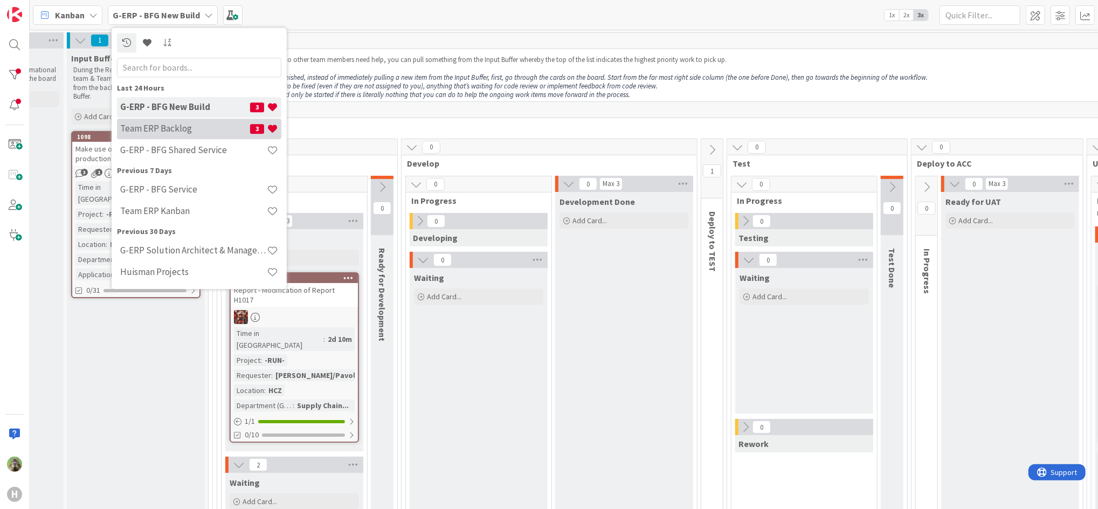
click at [245, 135] on div "Team ERP Backlog 3" at bounding box center [199, 129] width 164 height 20
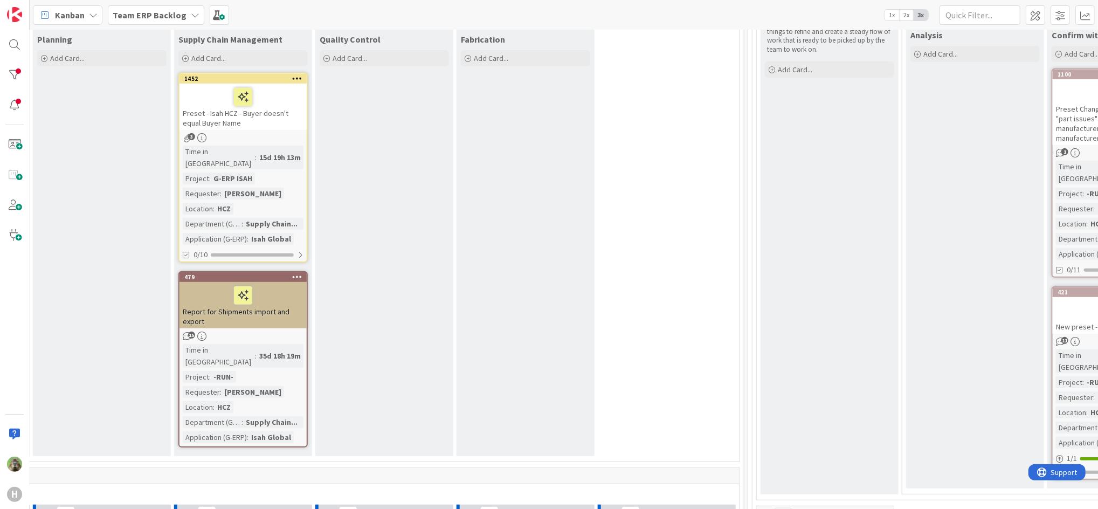
scroll to position [431, 441]
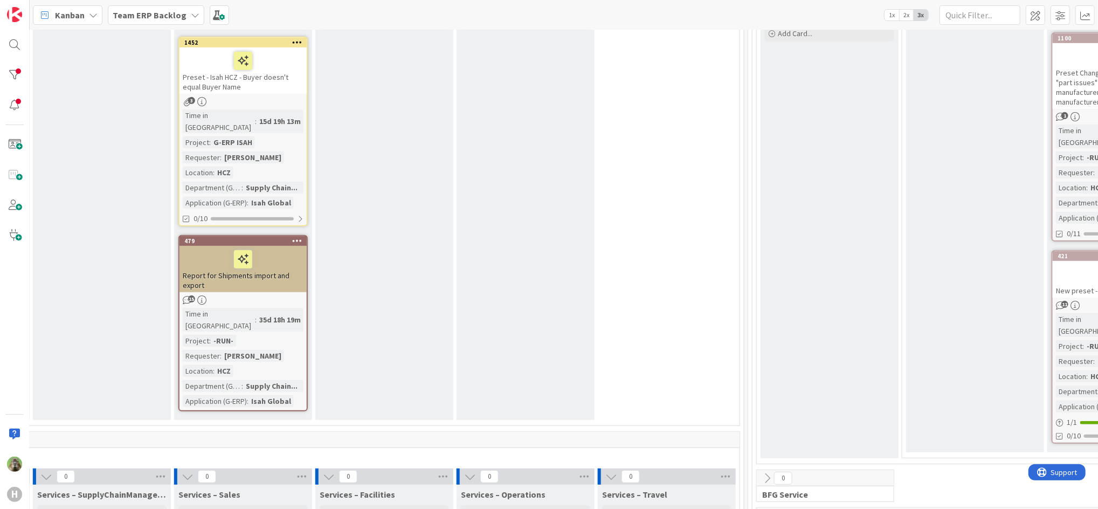
click at [279, 63] on div "Preset - Isah HCZ - Buyer doesn't equal Buyer Name" at bounding box center [242, 70] width 127 height 46
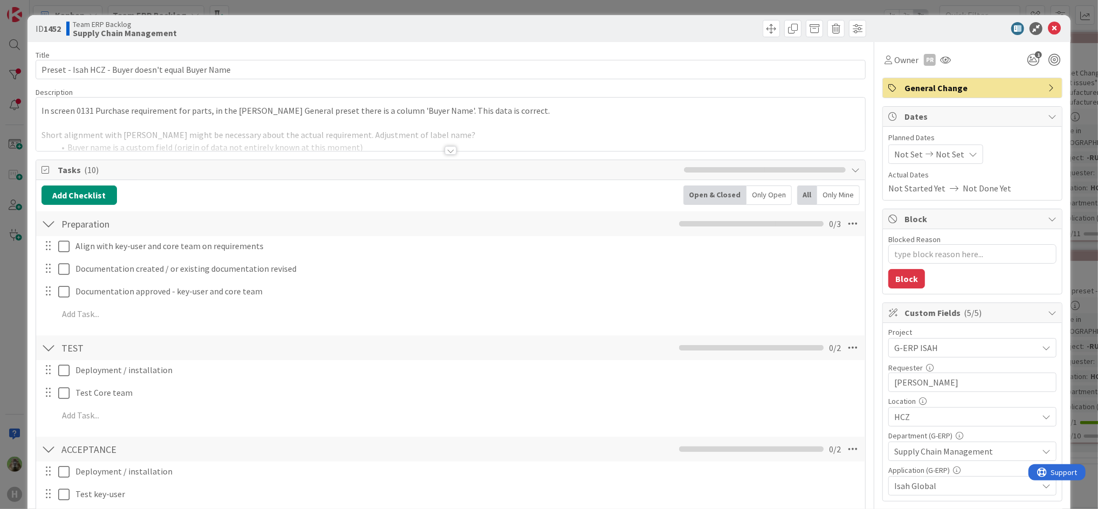
click at [351, 117] on div "In screen 0131 Purchase requirement for parts, in the Huisman General preset th…" at bounding box center [450, 124] width 829 height 53
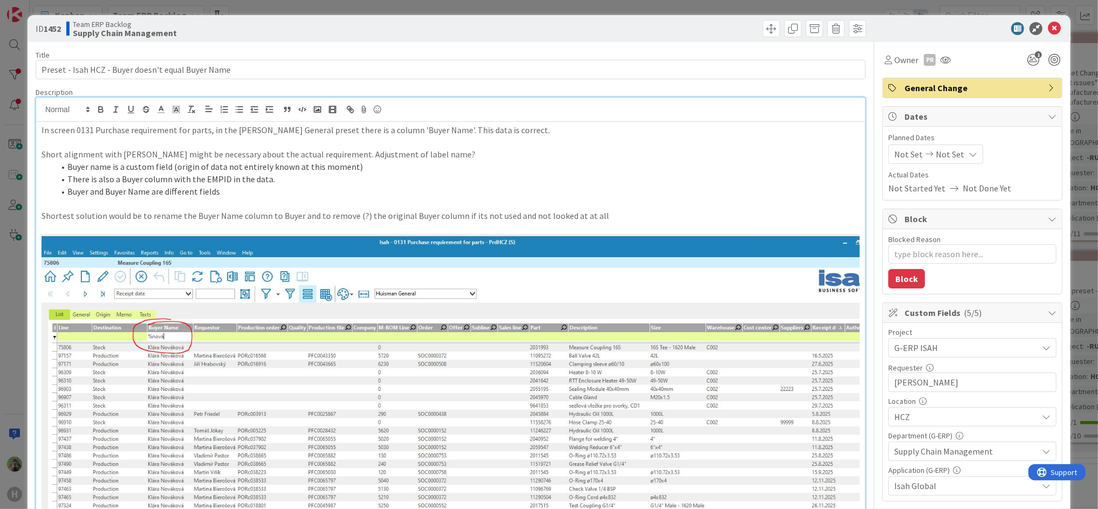
type textarea "x"
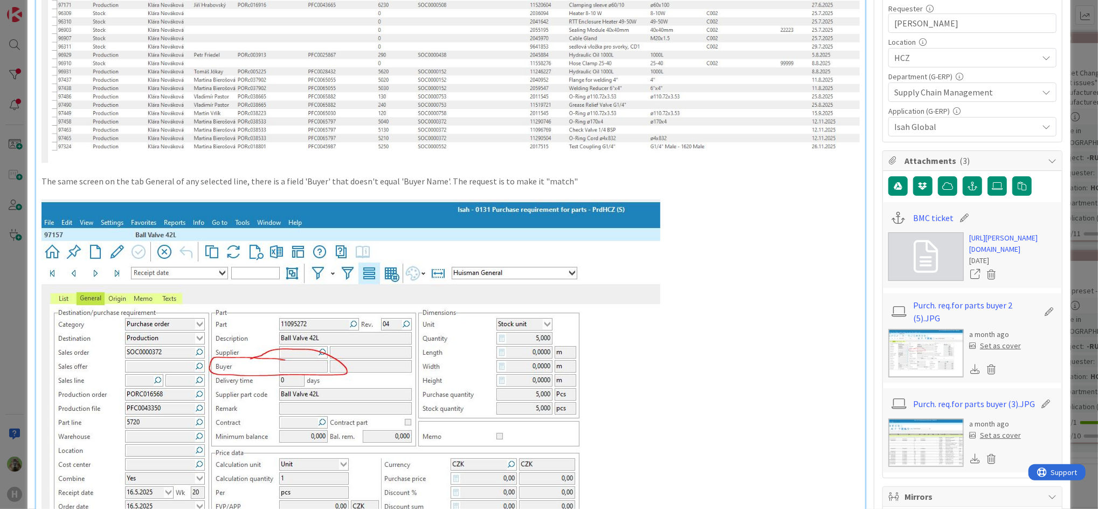
scroll to position [143, 0]
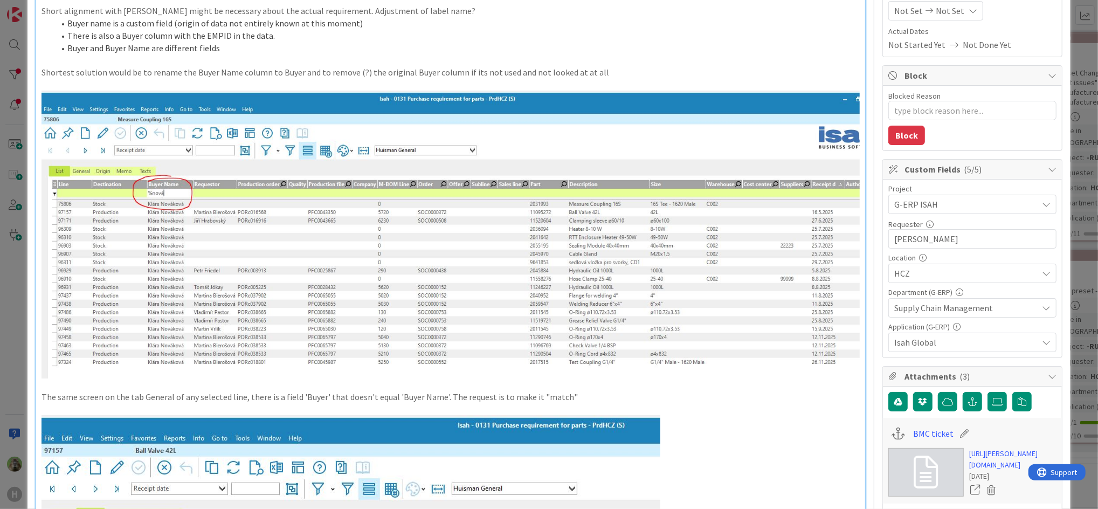
click at [10, 309] on div "ID 1452 Team ERP Backlog Supply Chain Management Title 50 / 128 Preset - Isah H…" at bounding box center [549, 254] width 1098 height 509
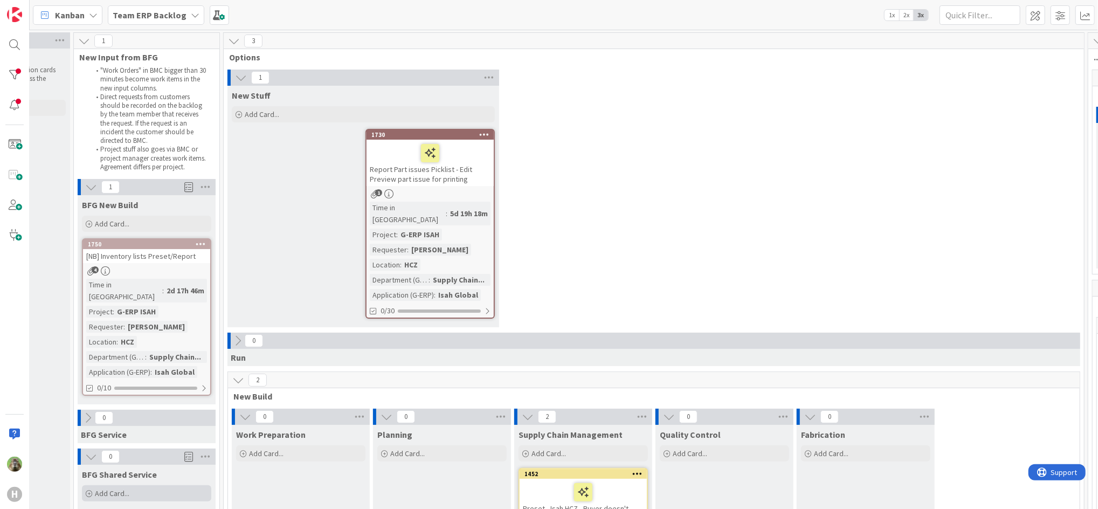
scroll to position [0, 82]
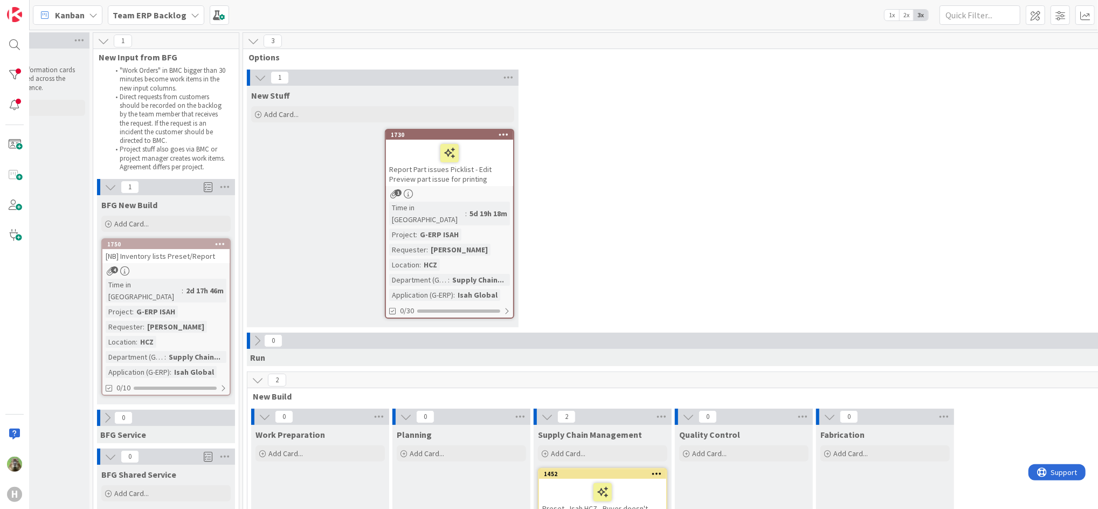
click at [114, 11] on b "Team ERP Backlog" at bounding box center [150, 15] width 74 height 11
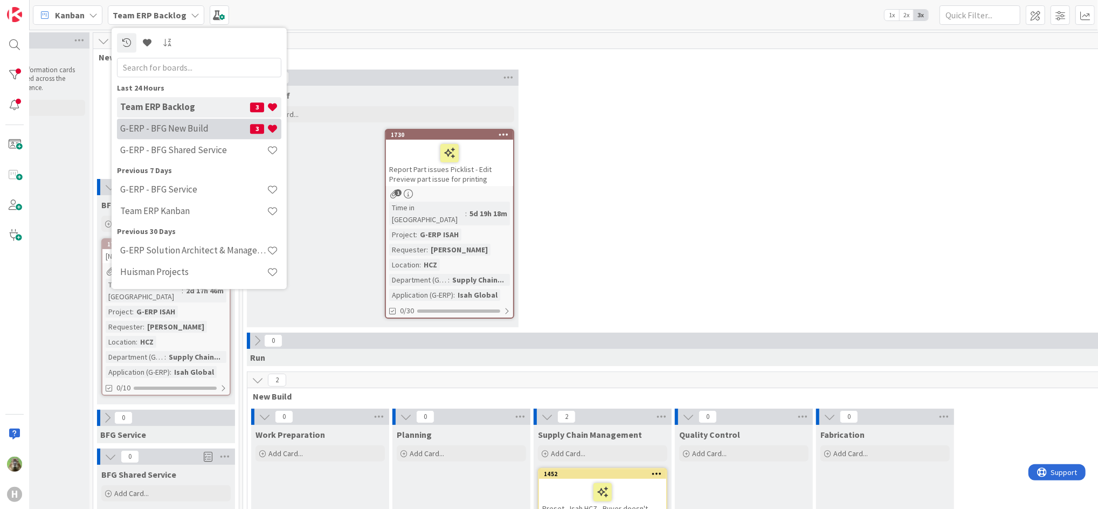
click at [192, 121] on div "G-ERP - BFG New Build 3" at bounding box center [199, 129] width 164 height 20
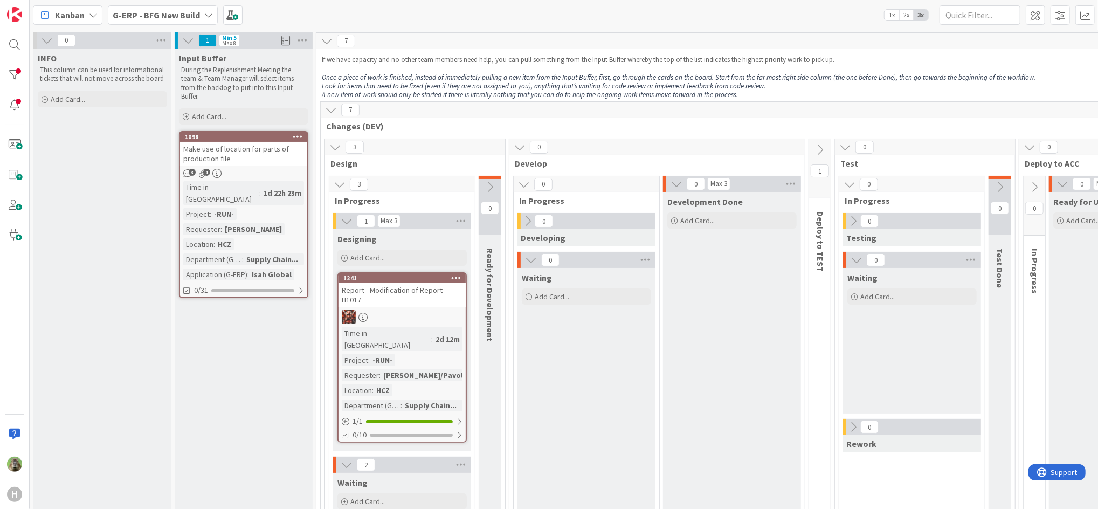
click at [197, 22] on div "G-ERP - BFG New Build" at bounding box center [163, 14] width 110 height 19
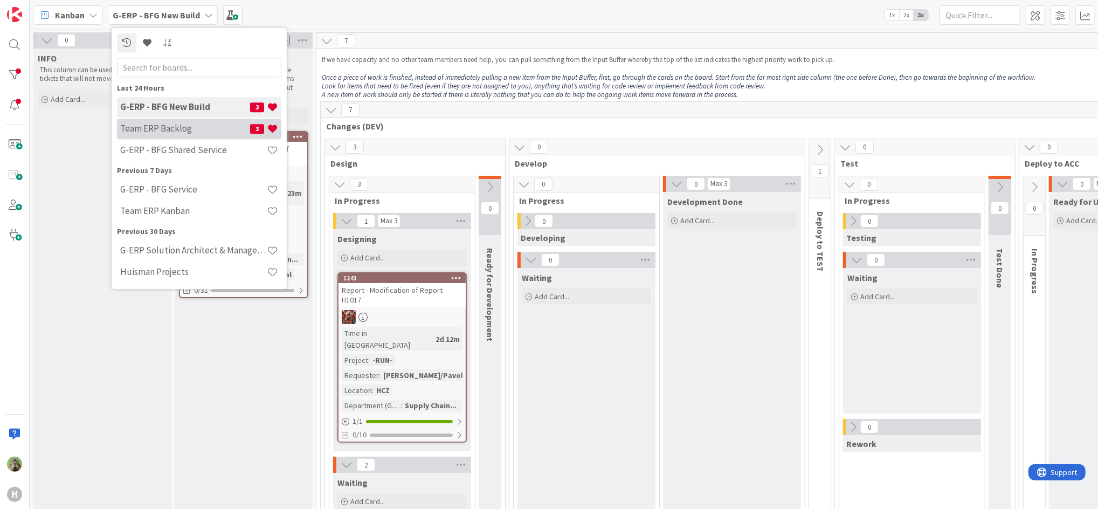
click at [164, 125] on h4 "Team ERP Backlog" at bounding box center [185, 128] width 130 height 11
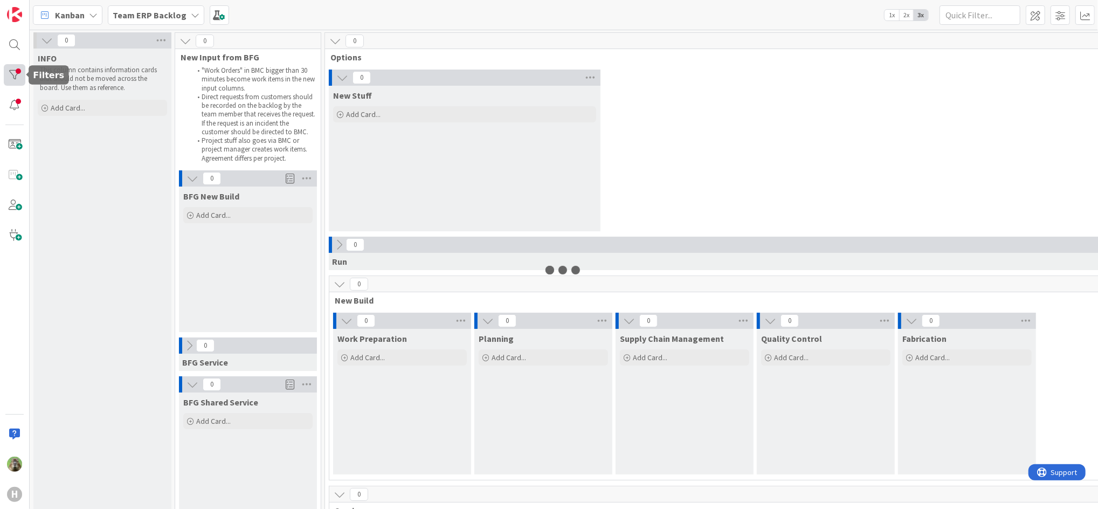
click at [15, 66] on div at bounding box center [15, 75] width 22 height 22
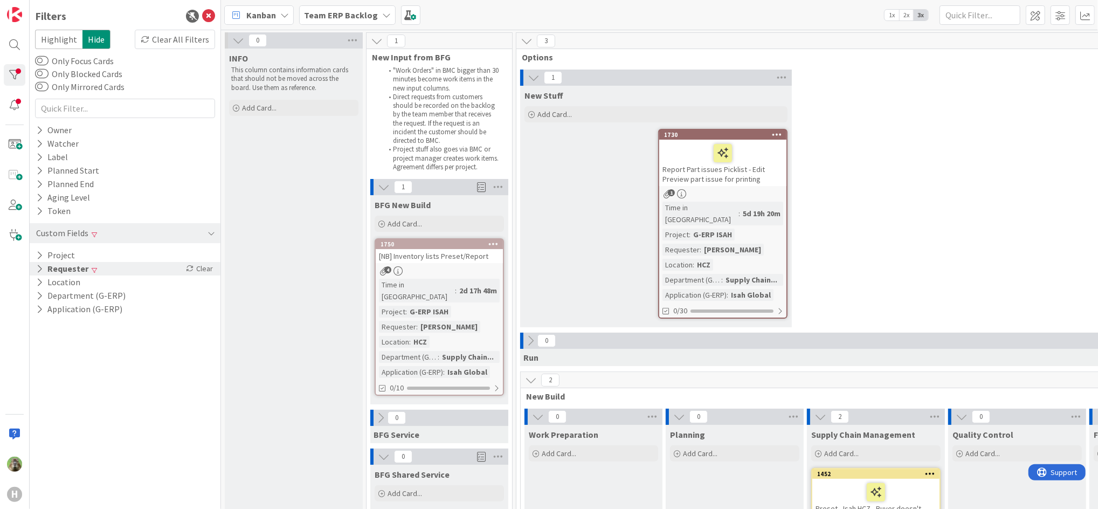
click at [119, 263] on div "Requester Clear" at bounding box center [125, 268] width 191 height 13
click at [197, 273] on div "Clear" at bounding box center [199, 268] width 31 height 13
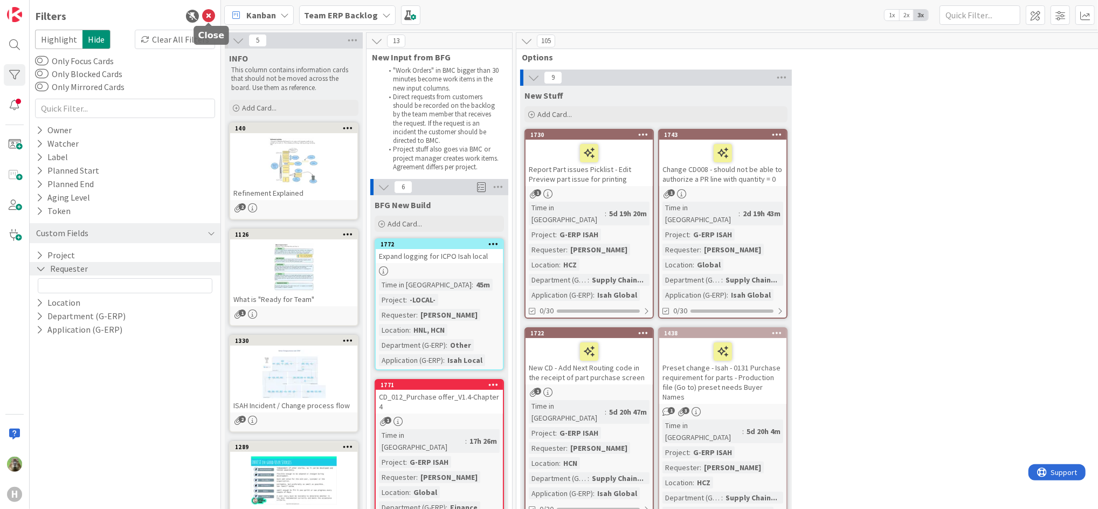
click at [210, 12] on icon at bounding box center [208, 16] width 13 height 13
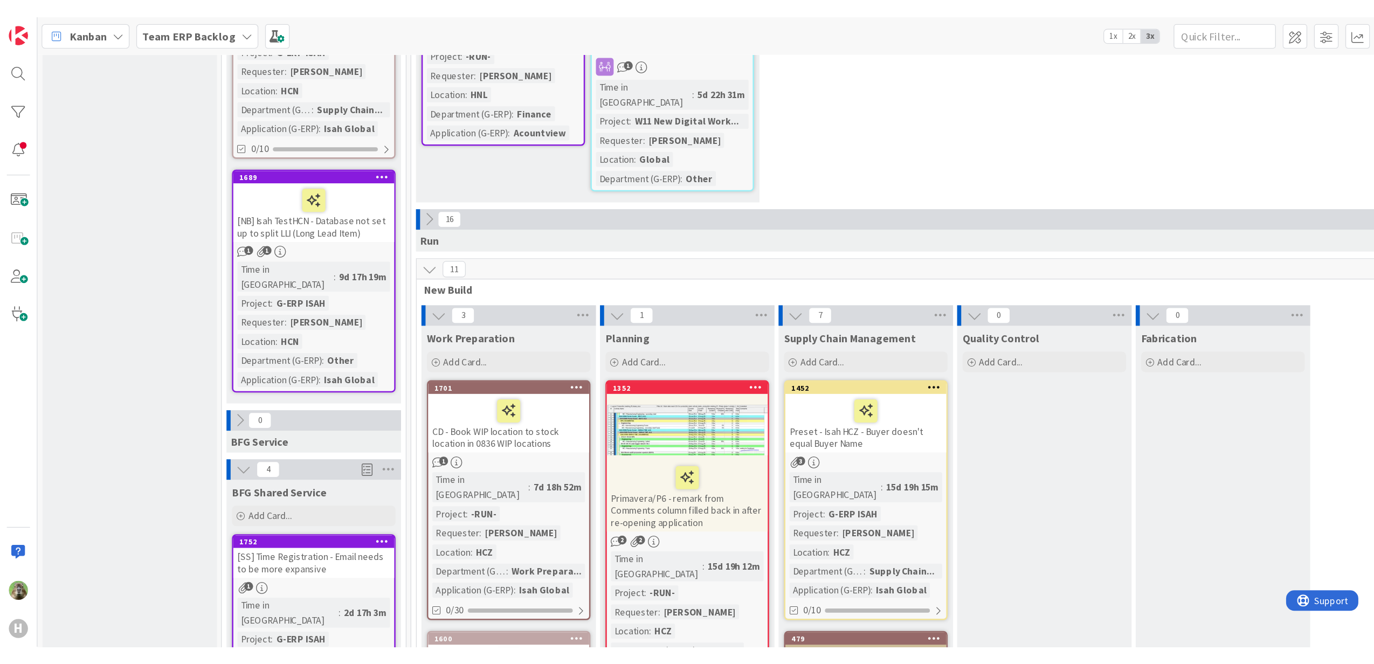
scroll to position [934, 0]
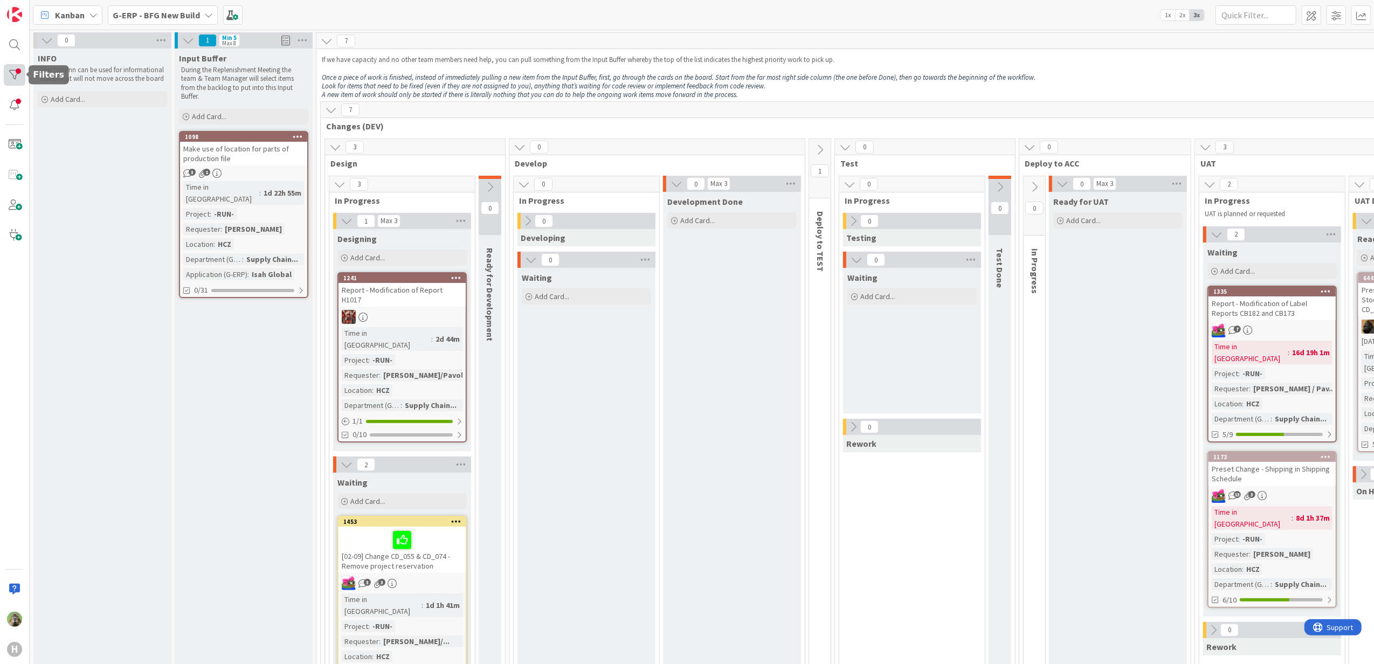
click at [22, 79] on div at bounding box center [15, 75] width 22 height 22
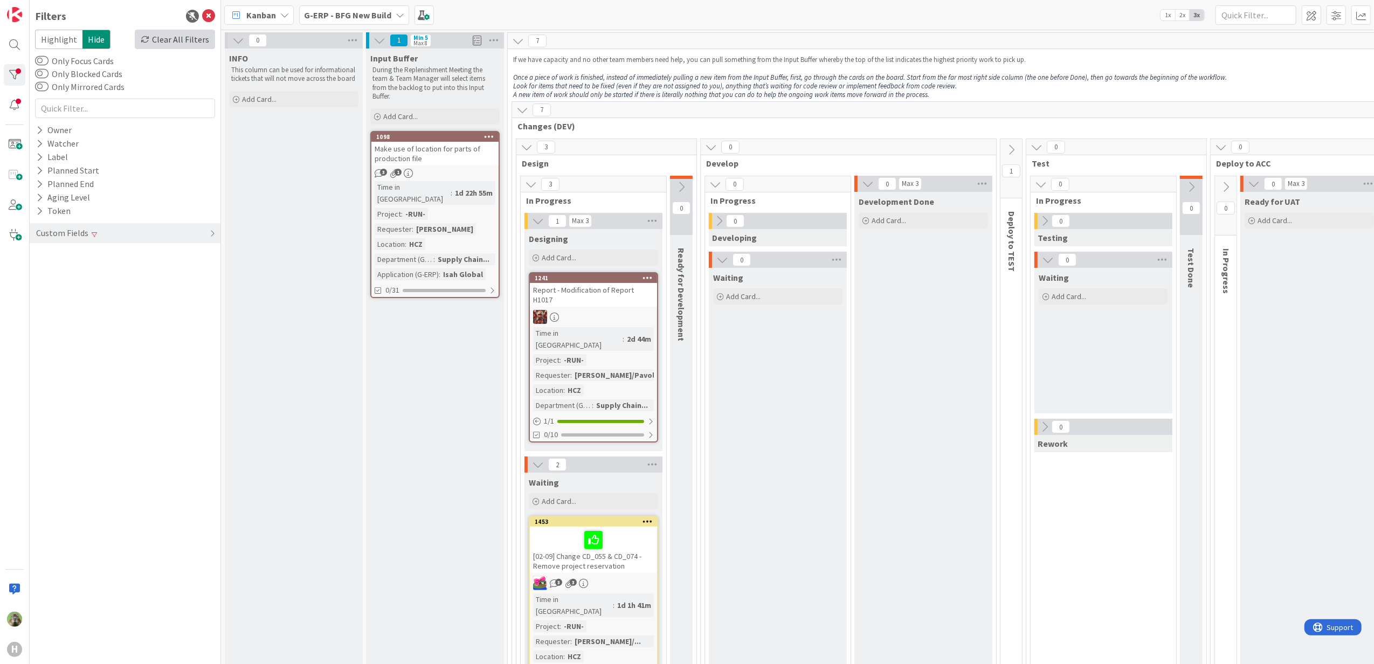
click at [198, 36] on div "Clear All Filters" at bounding box center [175, 39] width 80 height 19
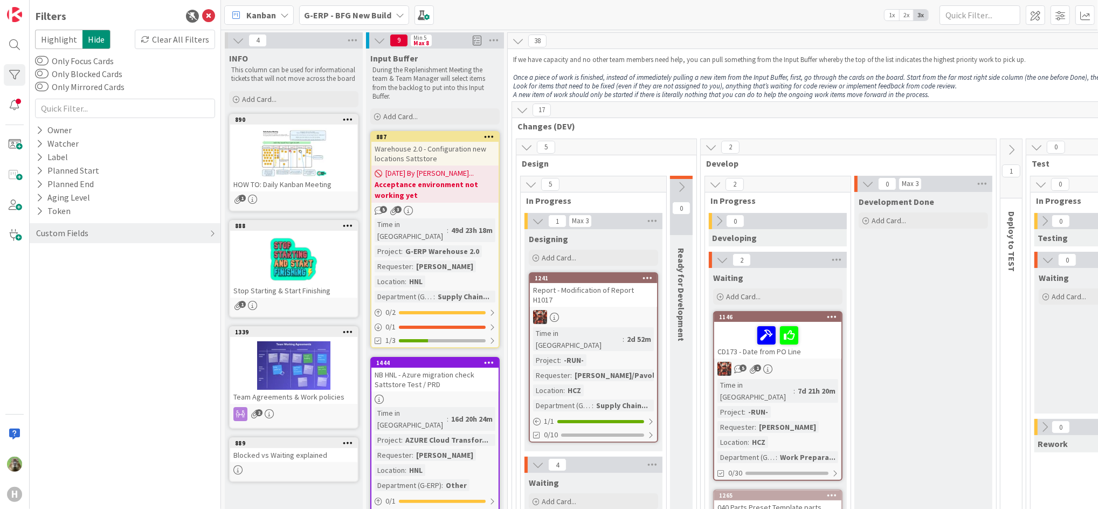
click at [205, 15] on icon at bounding box center [208, 16] width 13 height 13
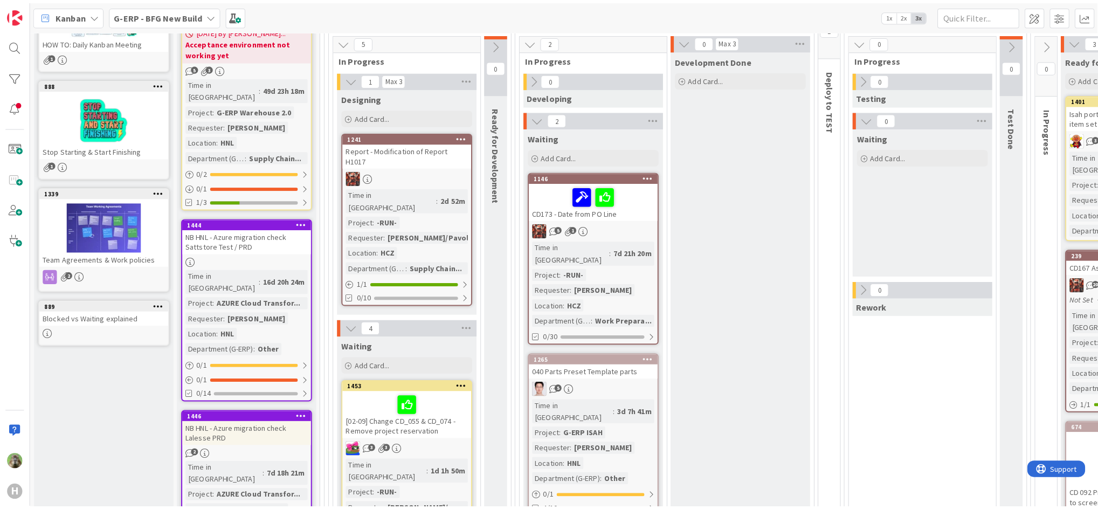
scroll to position [143, 0]
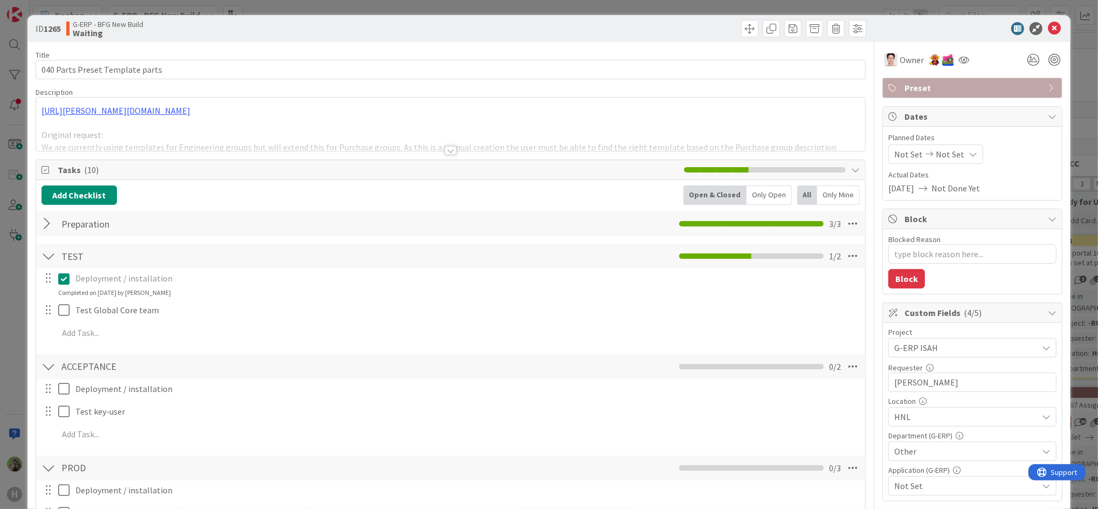
type textarea "x"
click at [3, 305] on div "ID 1265 G-ERP - BFG New Build Waiting Title 31 / 128 040 Parts Preset Template …" at bounding box center [549, 254] width 1098 height 509
